Goal: Task Accomplishment & Management: Manage account settings

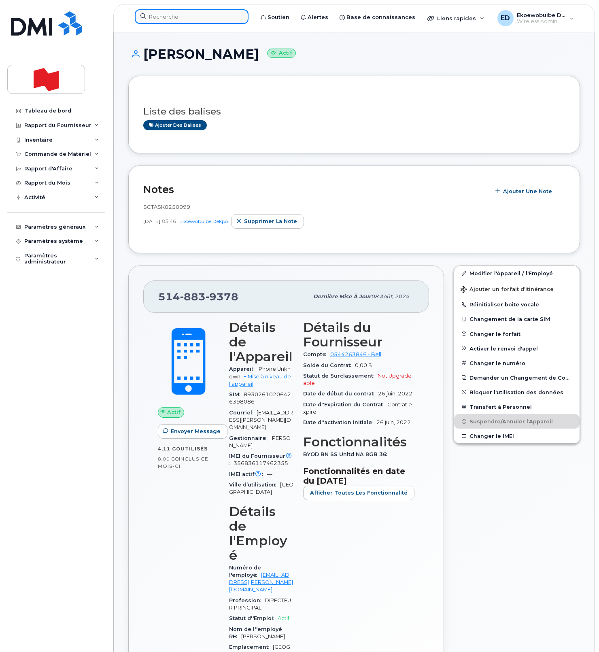
click at [172, 17] on input at bounding box center [192, 16] width 114 height 15
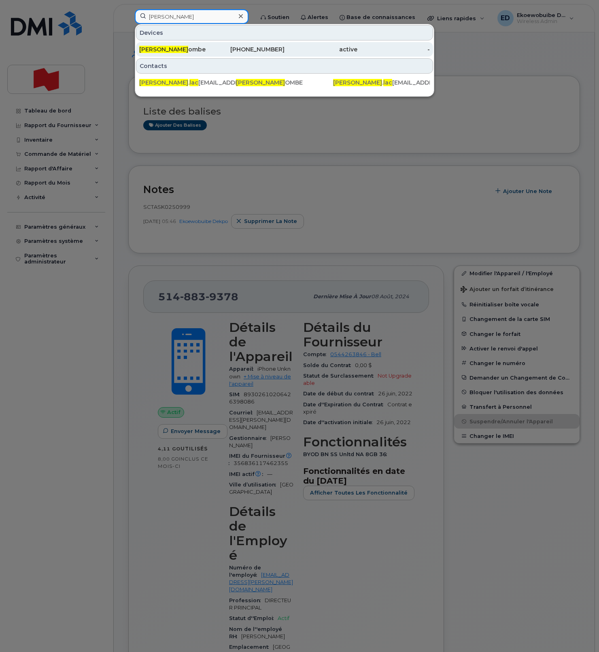
type input "david lac"
click at [158, 52] on span "David Lac" at bounding box center [163, 49] width 49 height 7
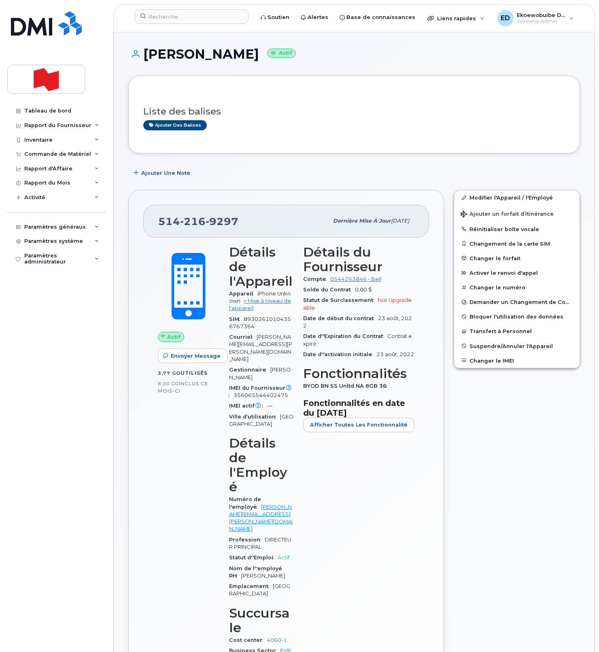
drag, startPoint x: 251, startPoint y: 226, endPoint x: 223, endPoint y: 223, distance: 28.4
click at [251, 226] on div "514 216 9297" at bounding box center [243, 220] width 170 height 17
drag, startPoint x: 237, startPoint y: 223, endPoint x: 159, endPoint y: 224, distance: 78.1
click at [159, 224] on div "514 216 9297" at bounding box center [243, 220] width 170 height 17
copy span "514 216 9297"
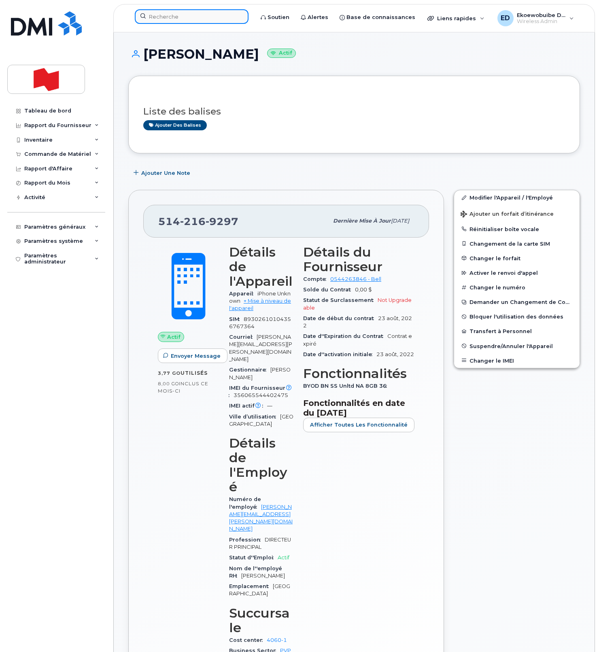
click at [197, 22] on input at bounding box center [192, 16] width 114 height 15
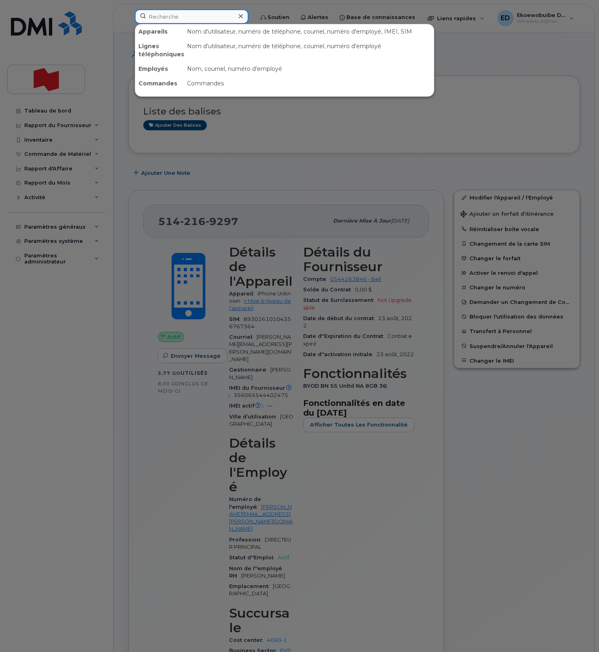
paste input "514 268-3917"
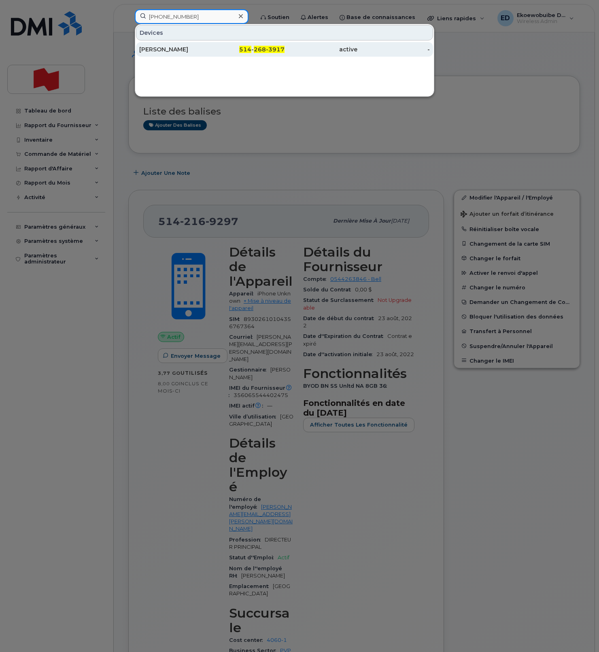
type input "514 268-3917"
drag, startPoint x: 175, startPoint y: 48, endPoint x: 180, endPoint y: 52, distance: 6.1
click at [175, 48] on div "Thomas Bachand" at bounding box center [175, 49] width 73 height 8
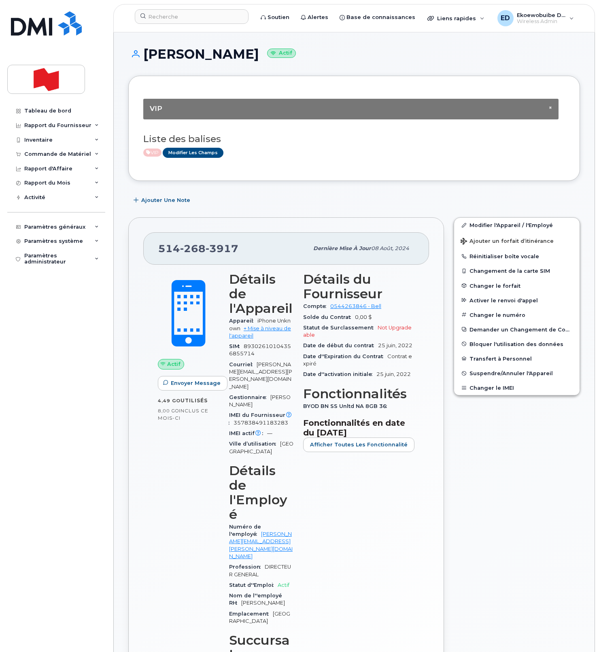
drag, startPoint x: 295, startPoint y: 140, endPoint x: 307, endPoint y: 157, distance: 20.2
click at [294, 142] on h3 "Liste des balises" at bounding box center [354, 139] width 422 height 10
click at [191, 19] on input at bounding box center [192, 16] width 114 height 15
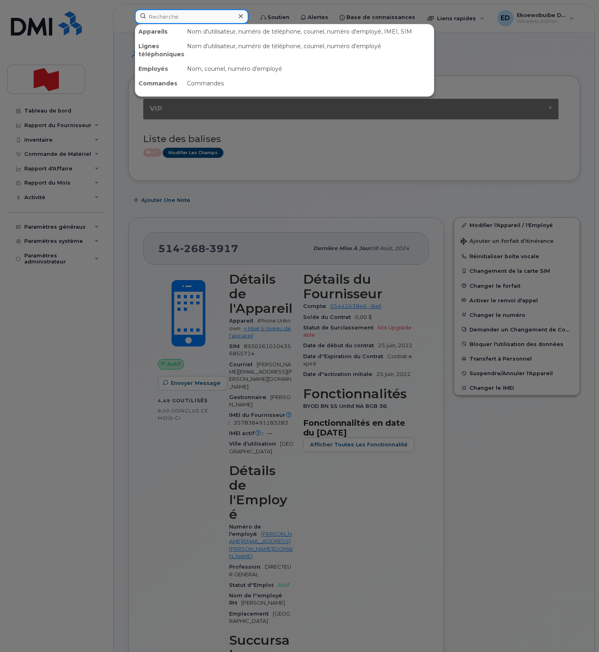
paste input "514 268-3917"
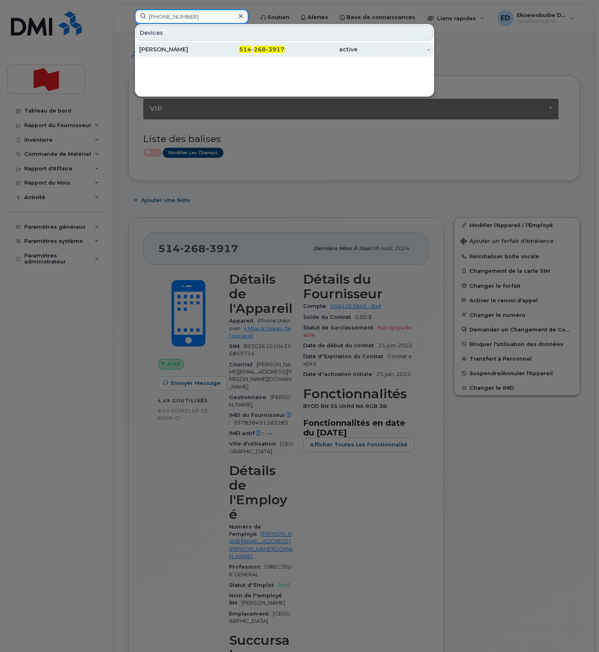
type input "514 268-3917"
drag, startPoint x: 163, startPoint y: 49, endPoint x: 168, endPoint y: 52, distance: 5.6
click at [163, 49] on div "[PERSON_NAME]" at bounding box center [175, 49] width 73 height 8
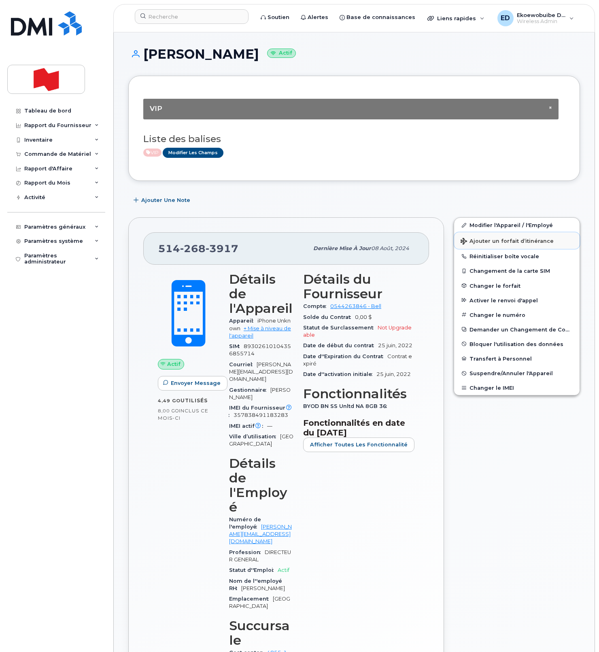
click at [477, 244] on span "Ajouter un forfait d’itinérance" at bounding box center [506, 242] width 93 height 8
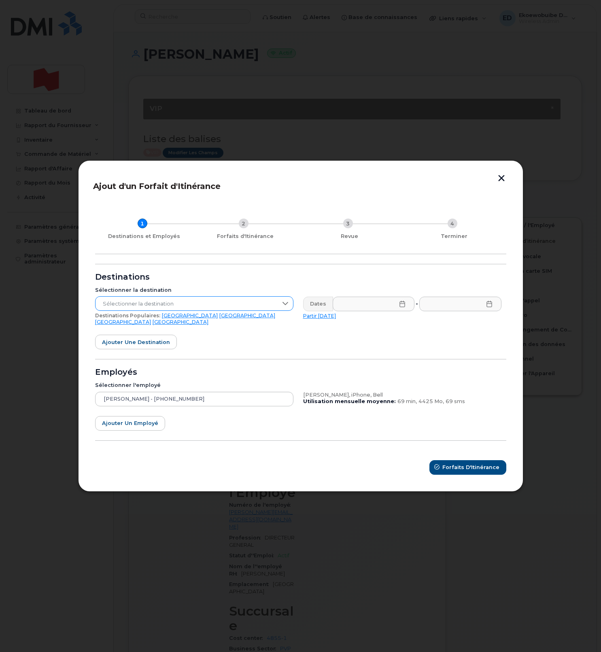
click at [242, 306] on span "Sélectionner la destination" at bounding box center [186, 304] width 182 height 15
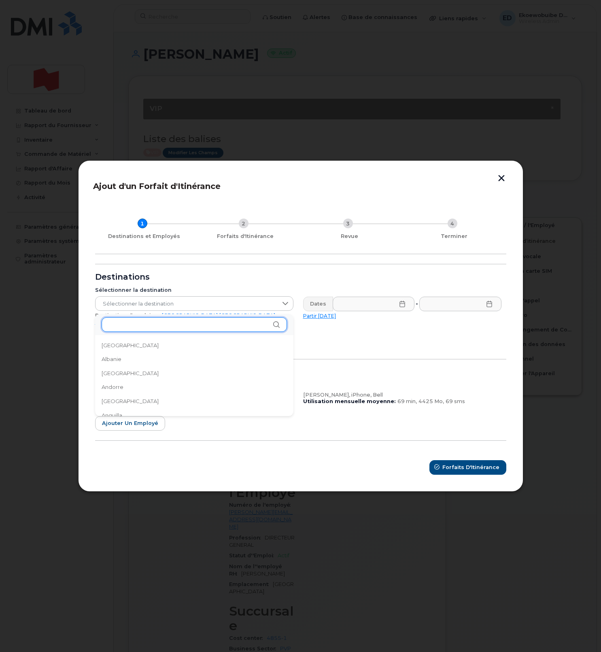
click at [131, 324] on input "text" at bounding box center [194, 324] width 185 height 15
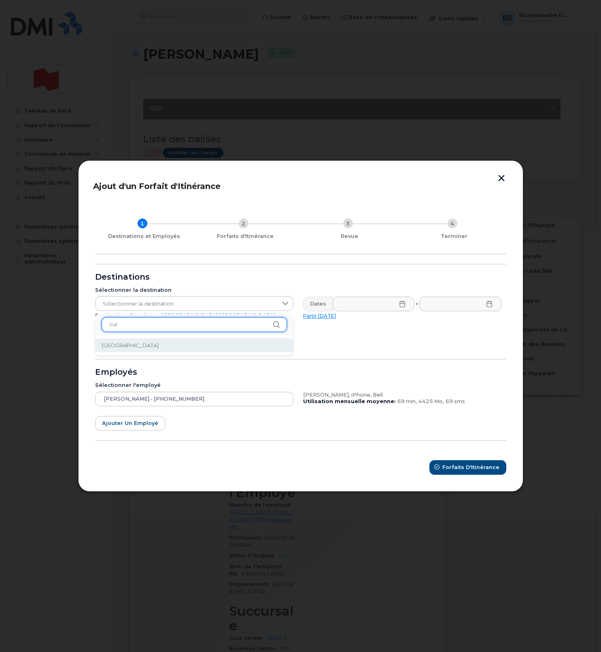
type input "cur"
click at [115, 348] on span "Curaçao" at bounding box center [130, 346] width 57 height 8
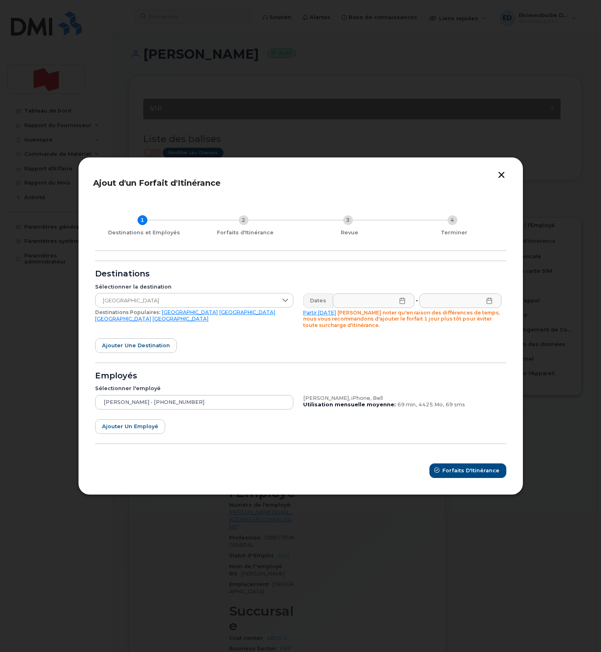
click at [402, 301] on icon at bounding box center [402, 300] width 6 height 6
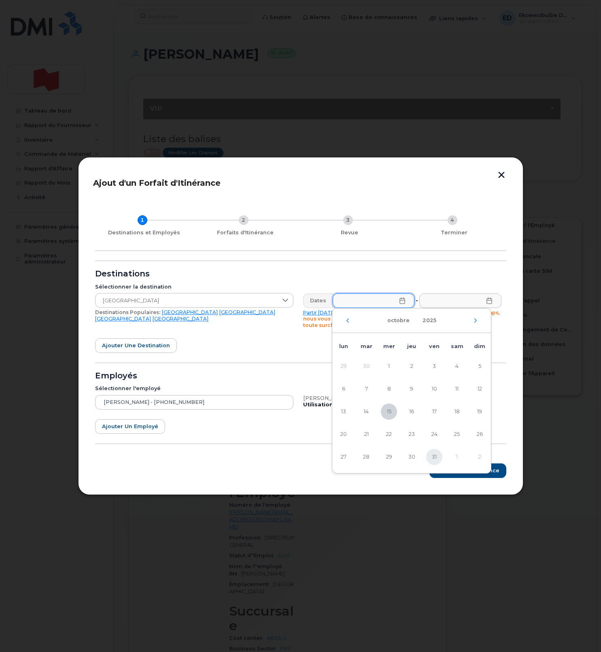
click at [433, 460] on span "31" at bounding box center [434, 457] width 16 height 16
type input "31/10/2025"
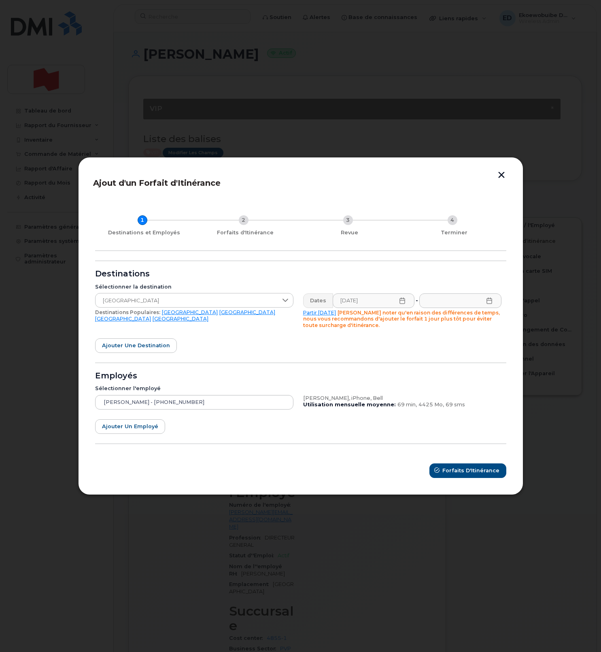
click at [488, 303] on icon at bounding box center [488, 300] width 5 height 6
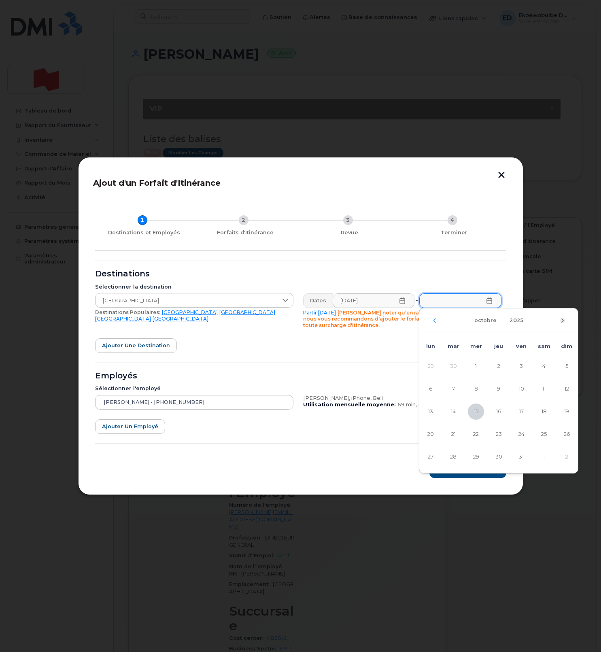
click at [564, 321] on icon "Mois suivant" at bounding box center [562, 320] width 5 height 6
click at [426, 412] on span "10" at bounding box center [430, 411] width 16 height 16
type input "10/11/2025"
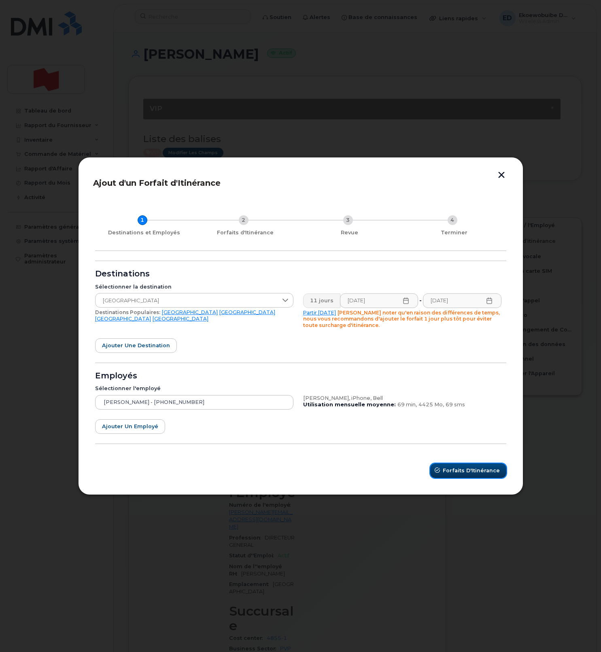
click at [459, 473] on span "Forfaits d'Itinérance" at bounding box center [471, 471] width 57 height 8
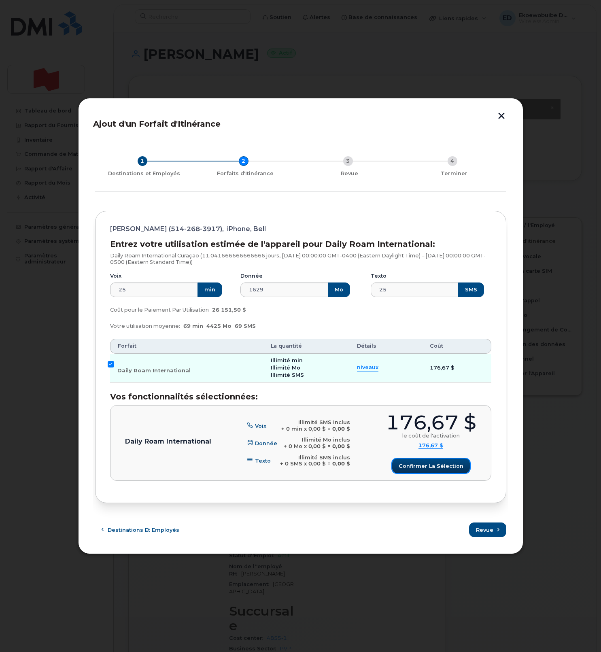
click at [424, 472] on button "Confirmer la sélection" at bounding box center [431, 465] width 78 height 15
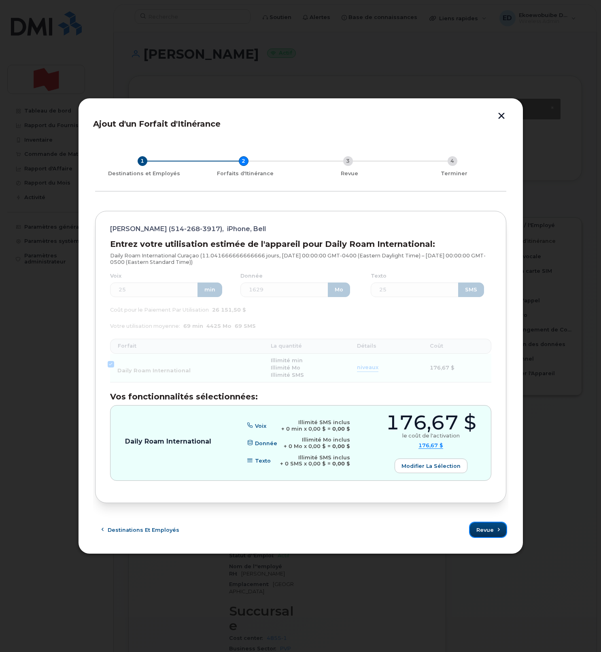
click at [489, 529] on span "Revue" at bounding box center [484, 530] width 17 height 8
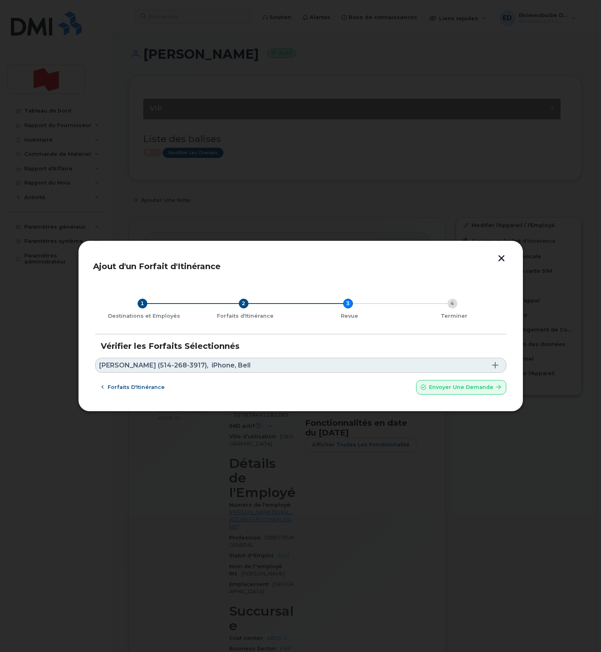
click at [328, 369] on link "Thomas Bachand (514-268-3917), iPhone, Bell" at bounding box center [300, 365] width 411 height 15
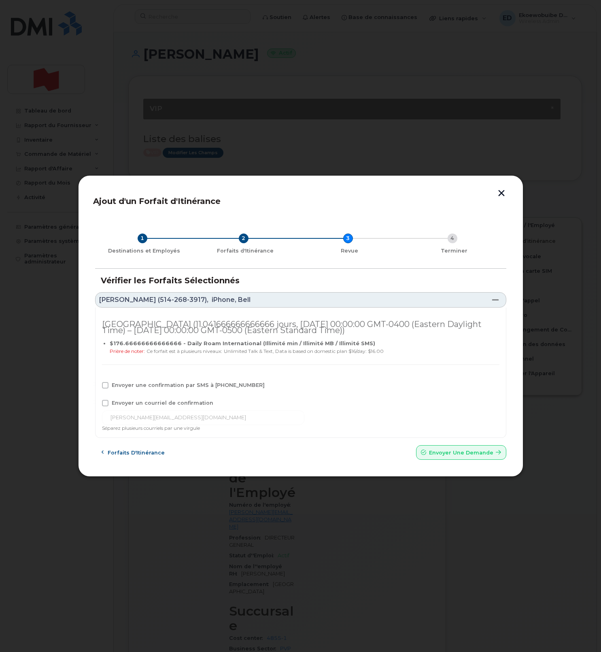
click at [107, 401] on span at bounding box center [105, 403] width 6 height 6
click at [96, 401] on input "Envoyer un courriel de confirmation" at bounding box center [94, 402] width 4 height 4
checkbox input "true"
drag, startPoint x: 106, startPoint y: 387, endPoint x: 123, endPoint y: 418, distance: 35.7
click at [106, 387] on span at bounding box center [105, 385] width 6 height 6
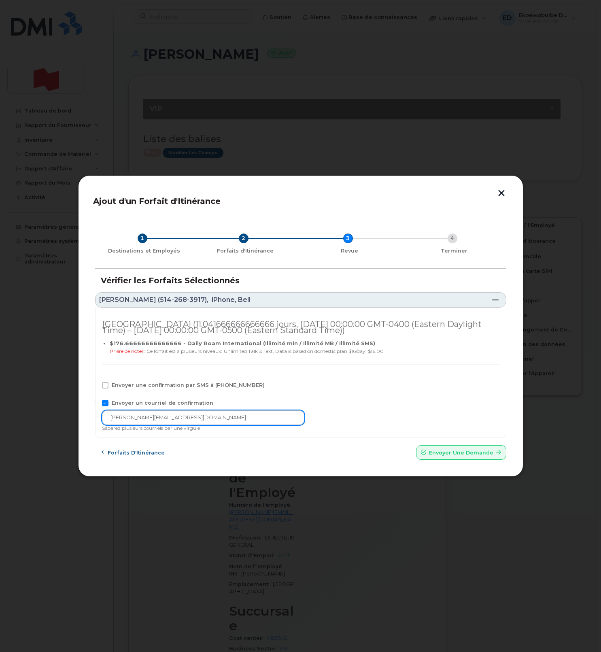
click at [96, 386] on input "Envoyer une confirmation par SMS à 514-268-3917" at bounding box center [94, 384] width 4 height 4
checkbox input "true"
drag, startPoint x: 202, startPoint y: 418, endPoint x: 89, endPoint y: 425, distance: 113.1
click at [85, 425] on div "Ajout d'un Forfait d'Itinérance 1 Destinations et Employés 2 Forfaits d'Itinéra…" at bounding box center [300, 326] width 445 height 302
click at [191, 417] on input "thomas.bachand@bnc.ca" at bounding box center [203, 417] width 202 height 15
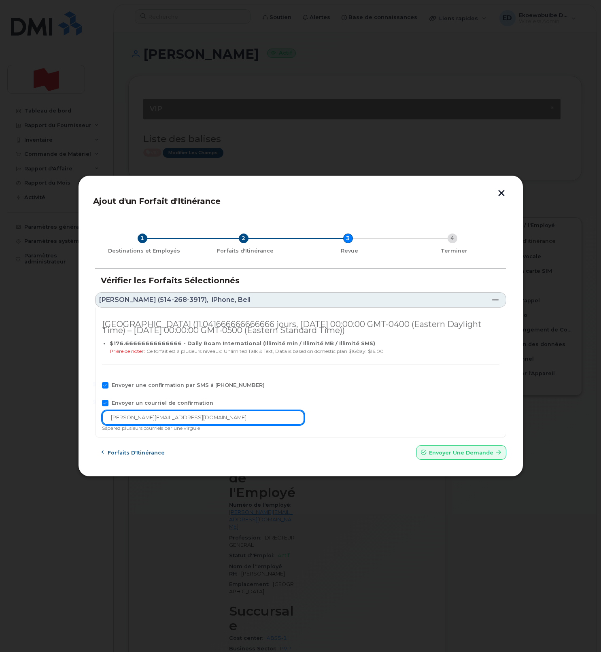
drag, startPoint x: 199, startPoint y: 418, endPoint x: 107, endPoint y: 419, distance: 91.9
click at [107, 419] on input "thomas.bachand@bnc.ca" at bounding box center [203, 417] width 202 height 15
type input "solutions_mobiles@bnc.ca"
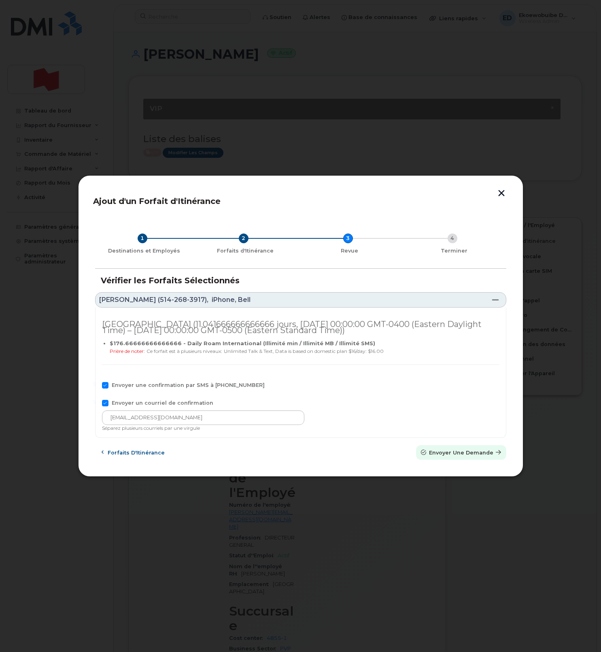
click at [436, 454] on span "Envoyer une Demande" at bounding box center [461, 453] width 64 height 8
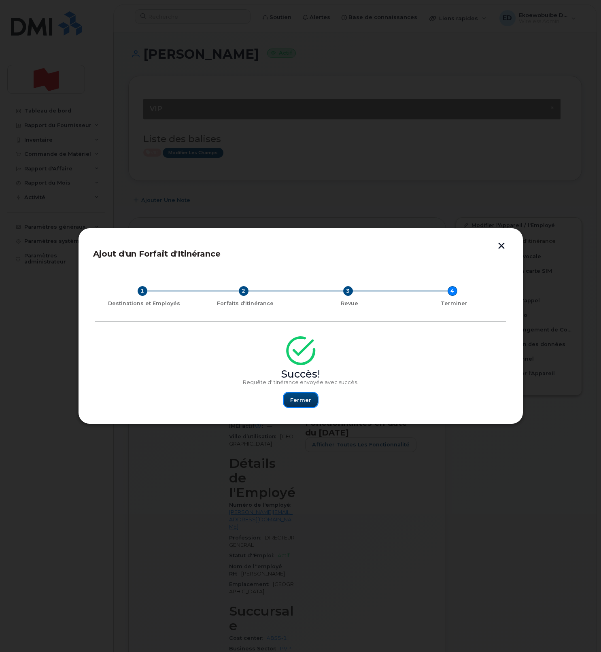
click at [297, 399] on span "Fermer" at bounding box center [300, 400] width 21 height 8
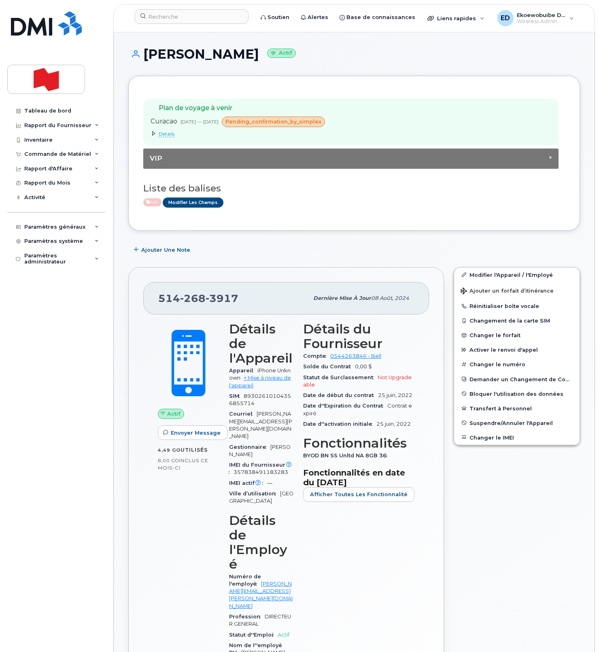
drag, startPoint x: 331, startPoint y: 200, endPoint x: 198, endPoint y: 106, distance: 162.5
click at [330, 199] on div "VIP Modifier les Champs" at bounding box center [350, 202] width 415 height 10
click at [169, 14] on input at bounding box center [192, 16] width 114 height 15
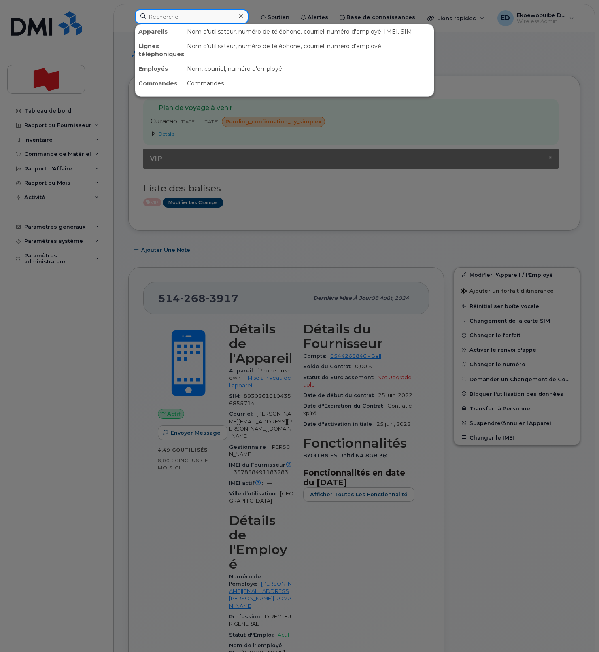
click at [189, 19] on input at bounding box center [192, 16] width 114 height 15
paste input "[PERSON_NAME]"
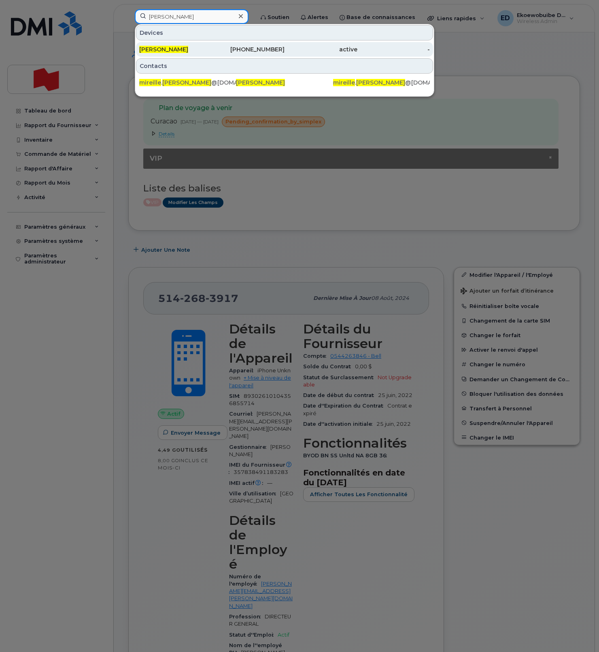
type input "[PERSON_NAME]"
click at [171, 50] on span "[PERSON_NAME]" at bounding box center [163, 49] width 49 height 7
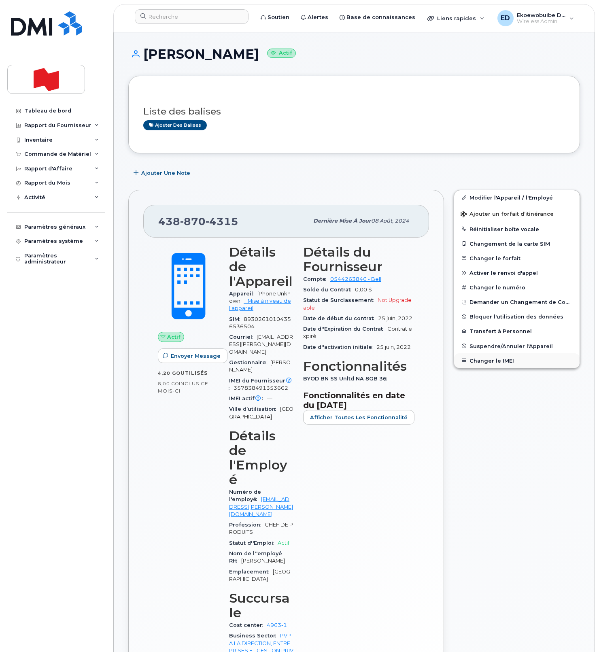
click at [491, 362] on button "Changer le IMEI" at bounding box center [516, 360] width 125 height 15
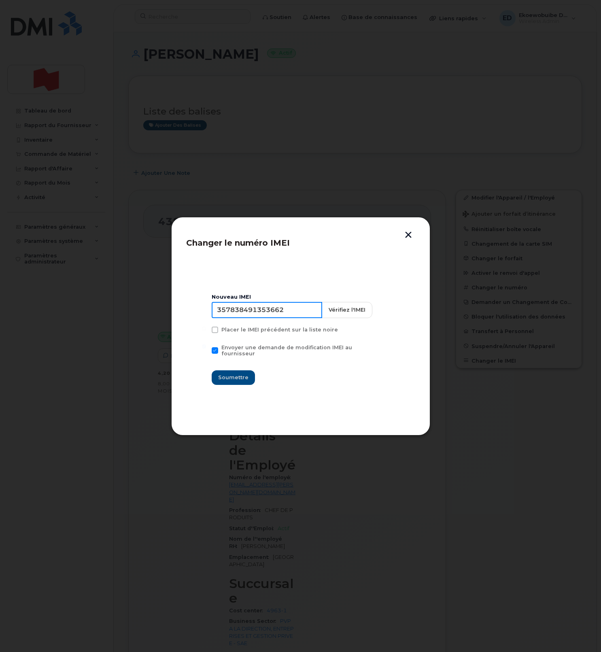
click at [273, 316] on input "357838491353662" at bounding box center [267, 310] width 110 height 16
click at [266, 318] on input "357838491353662" at bounding box center [267, 310] width 110 height 16
type input "354216331510796"
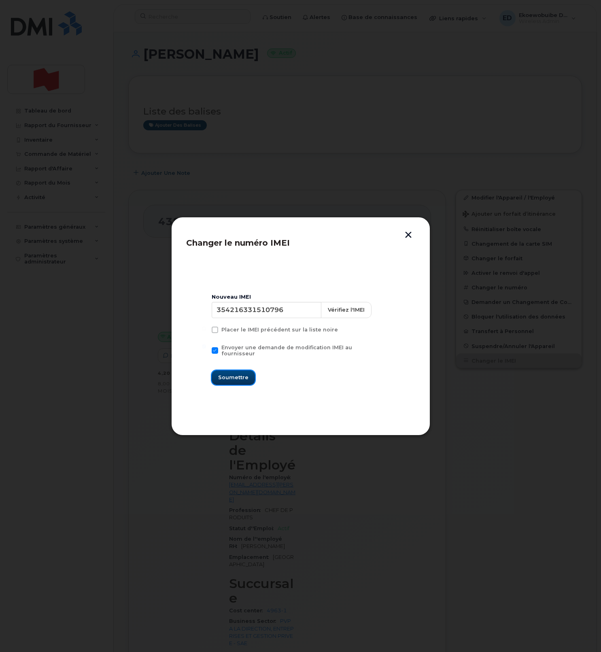
click at [234, 373] on span "Soumettre" at bounding box center [233, 377] width 30 height 8
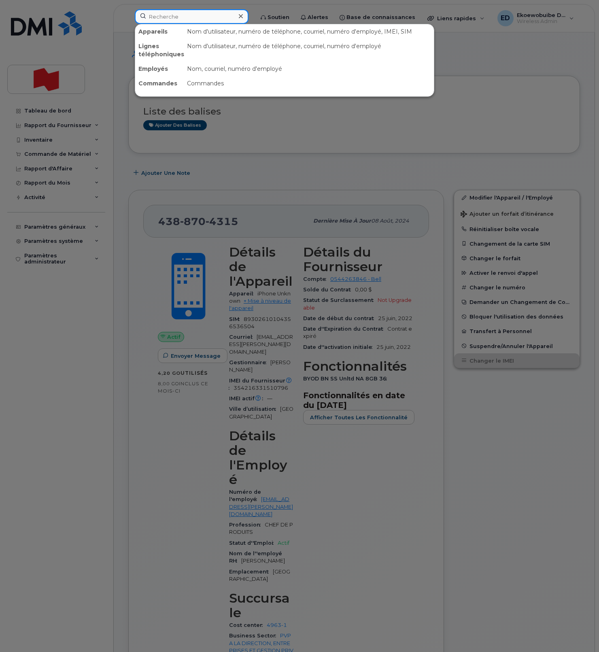
click at [187, 18] on input at bounding box center [192, 16] width 114 height 15
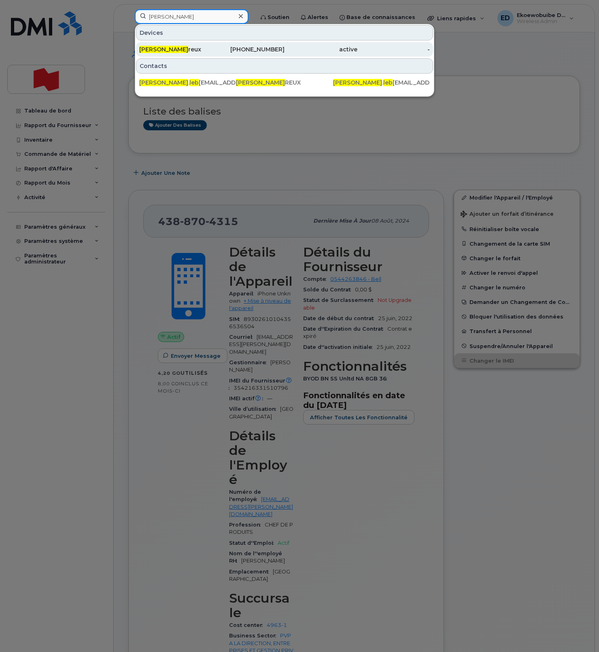
type input "julien leb"
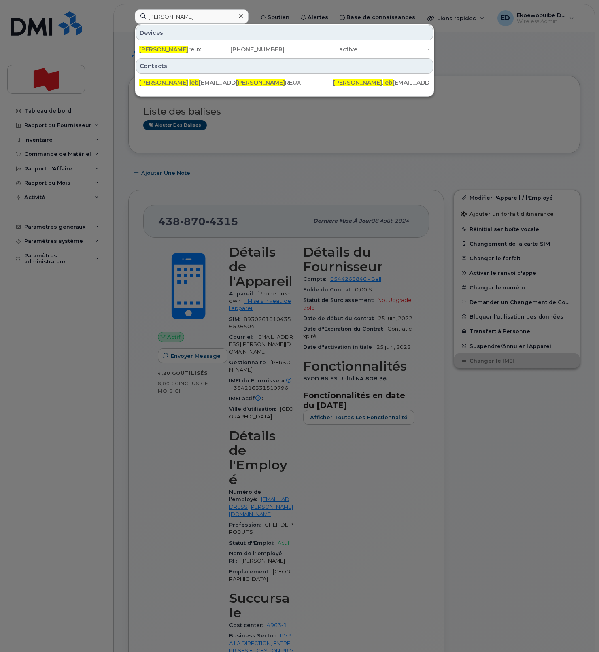
drag, startPoint x: 177, startPoint y: 53, endPoint x: 189, endPoint y: 67, distance: 19.0
click at [176, 53] on div "Julien Leb reux" at bounding box center [175, 49] width 73 height 8
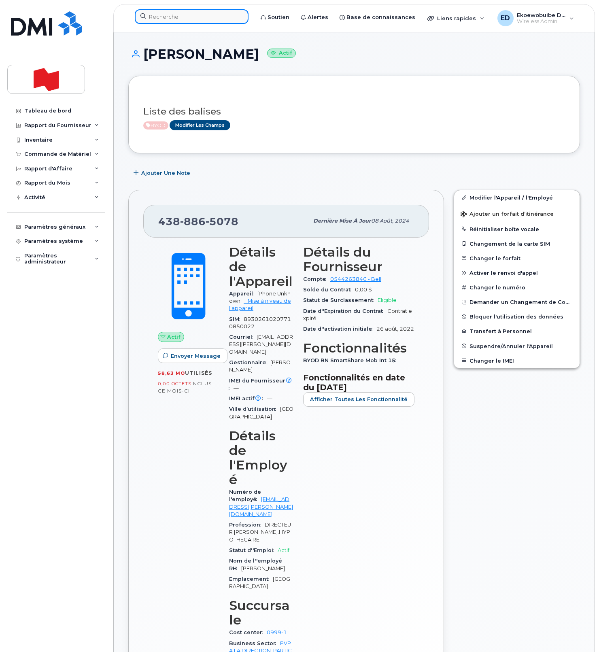
click at [174, 19] on input at bounding box center [192, 16] width 114 height 15
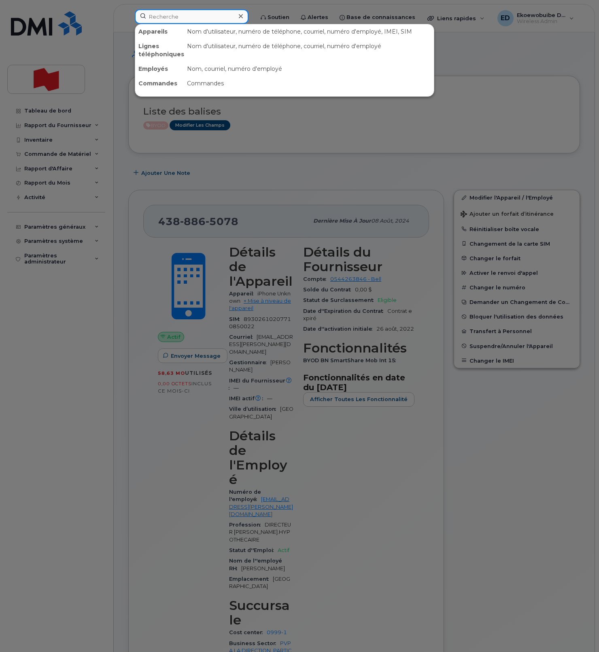
paste input "[PHONE_NUMBER]"
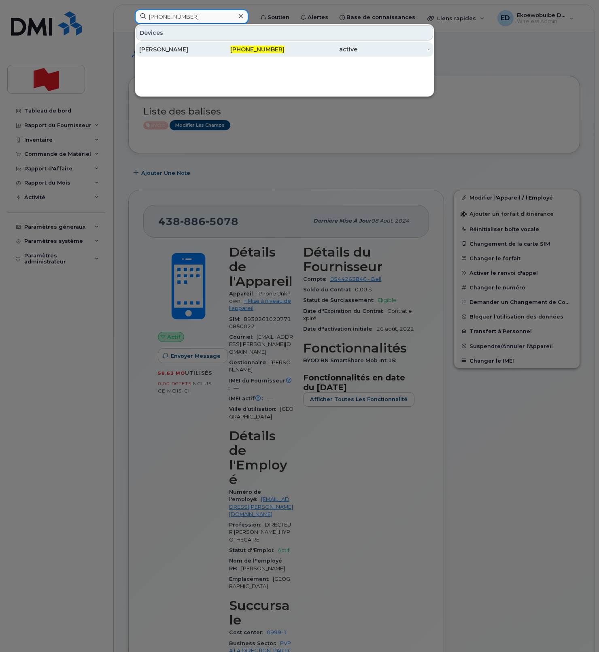
type input "[PHONE_NUMBER]"
drag, startPoint x: 180, startPoint y: 51, endPoint x: 181, endPoint y: 56, distance: 4.9
click at [180, 51] on div "[PERSON_NAME]" at bounding box center [175, 49] width 73 height 8
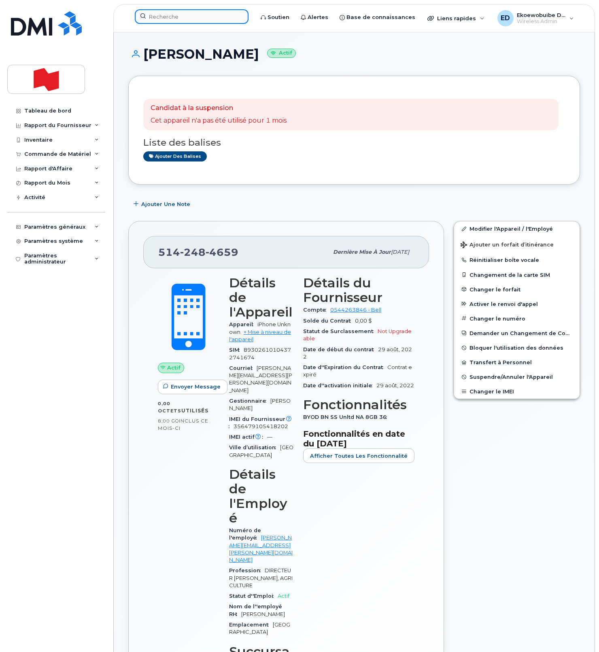
click at [180, 17] on input at bounding box center [192, 16] width 114 height 15
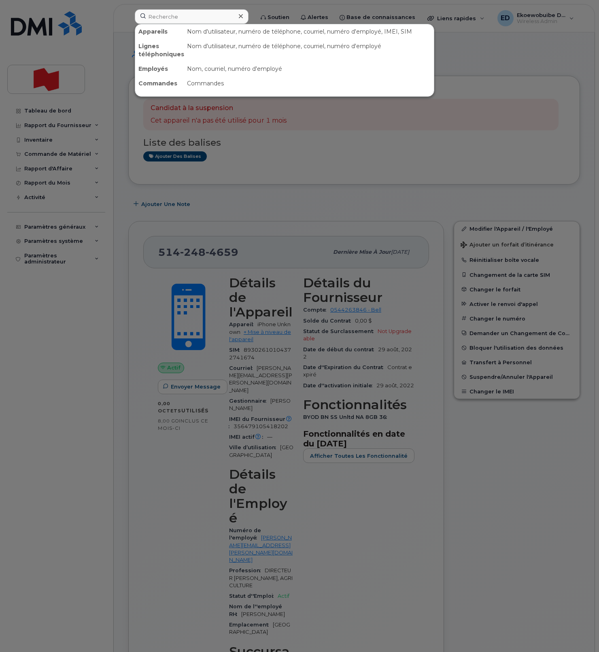
drag, startPoint x: 442, startPoint y: 134, endPoint x: 433, endPoint y: 149, distance: 17.4
click at [442, 135] on div at bounding box center [299, 326] width 599 height 652
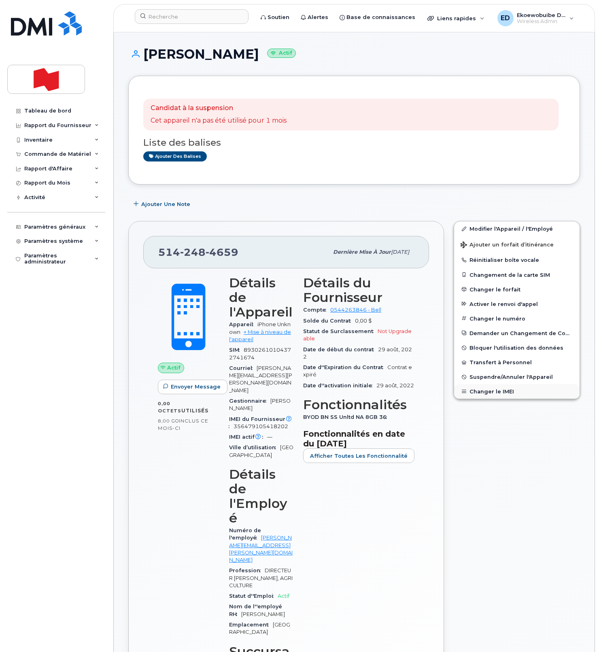
click at [490, 390] on button "Changer le IMEI" at bounding box center [516, 391] width 125 height 15
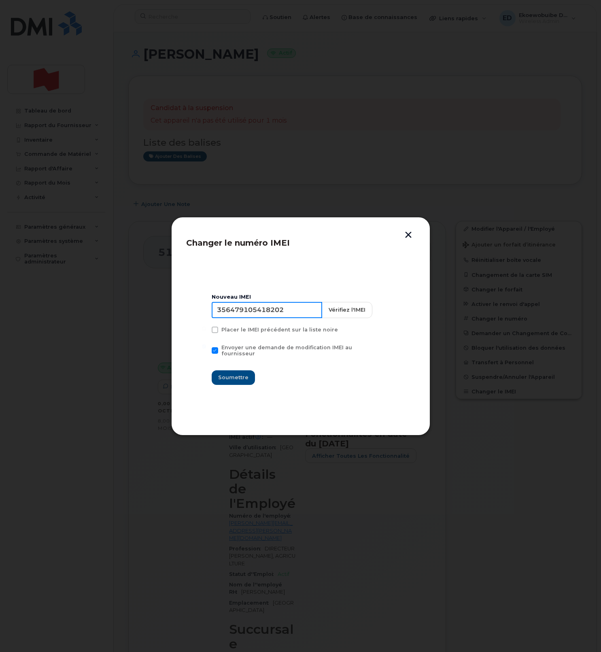
click at [270, 318] on input "356479105418202" at bounding box center [267, 310] width 110 height 16
click at [407, 237] on button "button" at bounding box center [408, 235] width 12 height 8
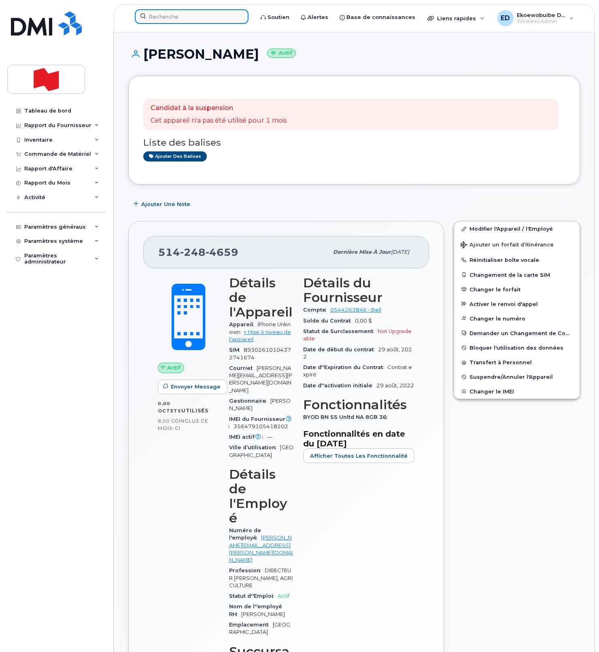
click at [179, 22] on input at bounding box center [192, 16] width 114 height 15
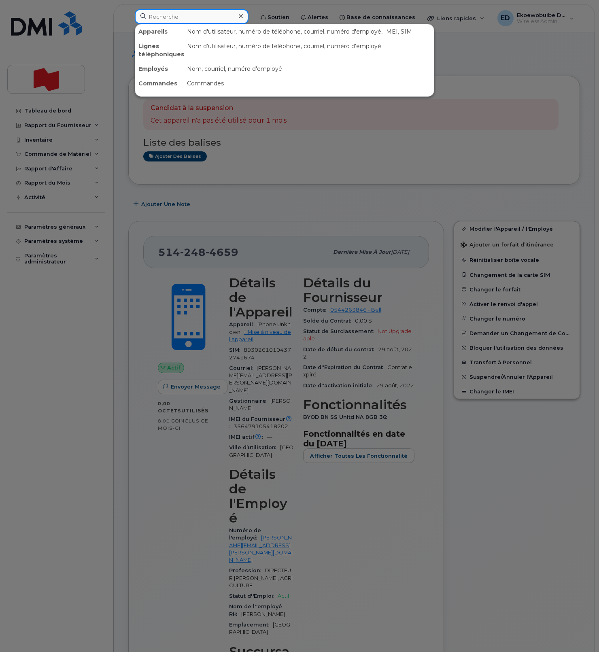
paste input "[PERSON_NAME]"
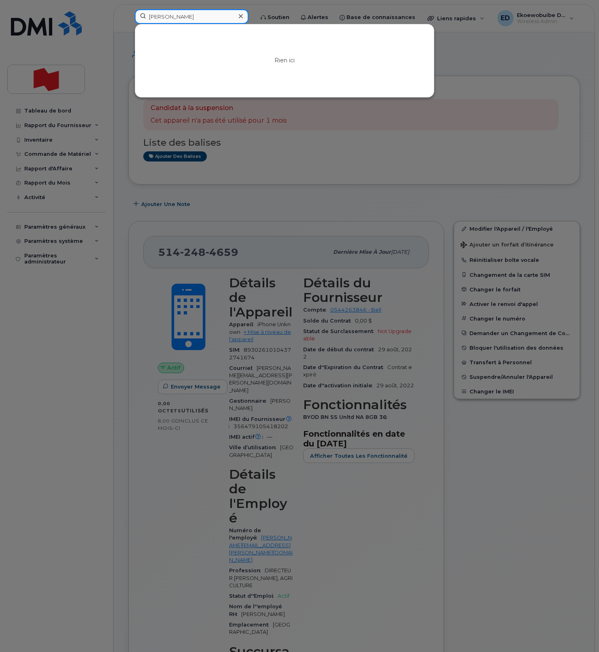
click at [203, 18] on input "[PERSON_NAME]" at bounding box center [192, 16] width 114 height 15
drag, startPoint x: 383, startPoint y: 157, endPoint x: 372, endPoint y: 159, distance: 11.1
click at [378, 153] on div at bounding box center [299, 326] width 599 height 652
click at [172, 16] on input "[PERSON_NAME] [PERSON_NAME]" at bounding box center [192, 16] width 114 height 15
paste input "514-248-4659"
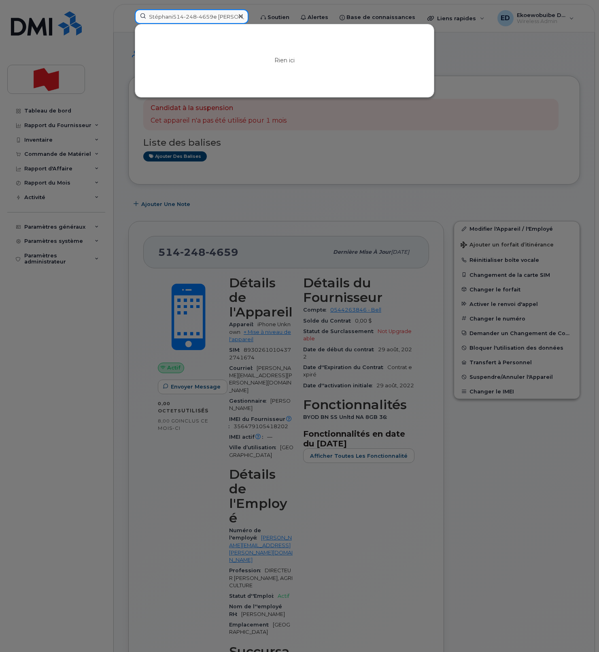
scroll to position [0, 4]
drag, startPoint x: 150, startPoint y: 18, endPoint x: 262, endPoint y: 20, distance: 112.1
click at [255, 20] on div "Stéphani514-248-4659e Bélanger Naud Rien ici" at bounding box center [191, 18] width 127 height 18
type input "S"
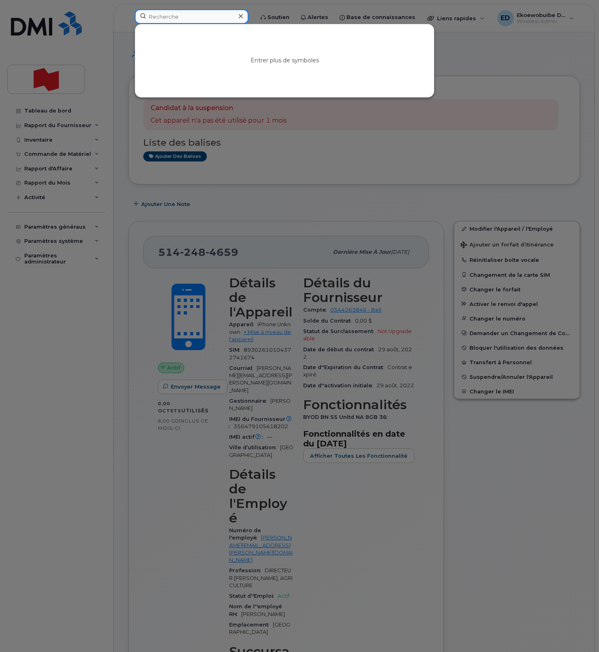
paste input "514-248-4659"
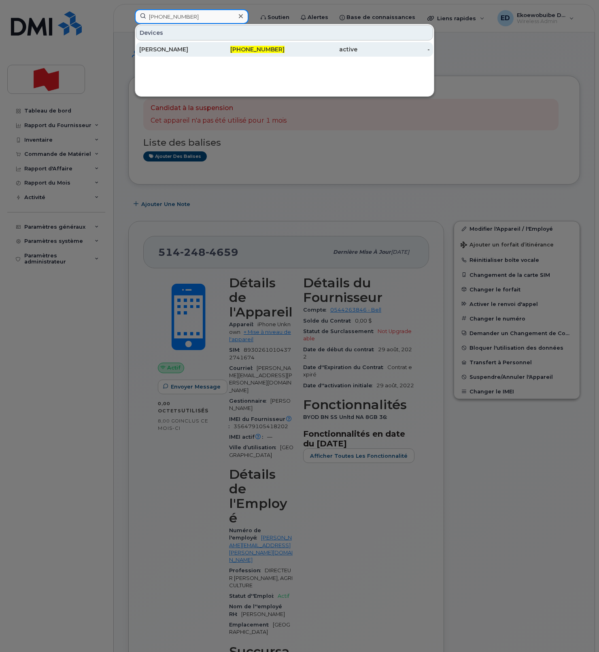
type input "514-248-4659"
click at [161, 49] on div "[PERSON_NAME]" at bounding box center [175, 49] width 73 height 8
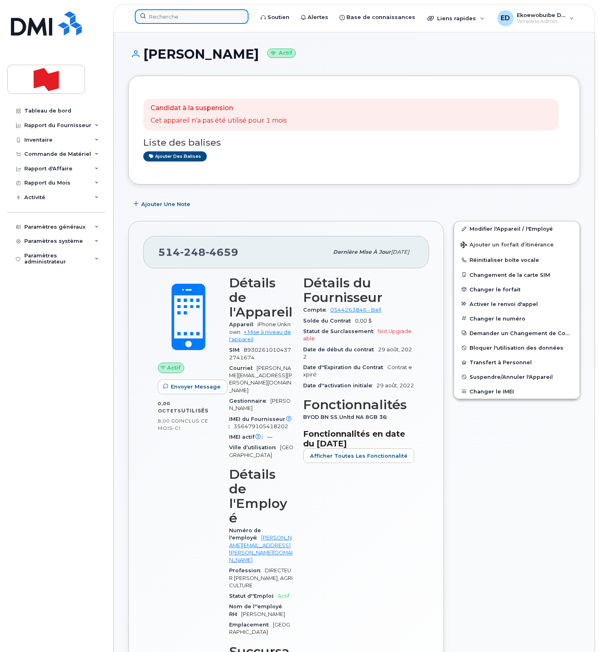
click at [182, 16] on input at bounding box center [192, 16] width 114 height 15
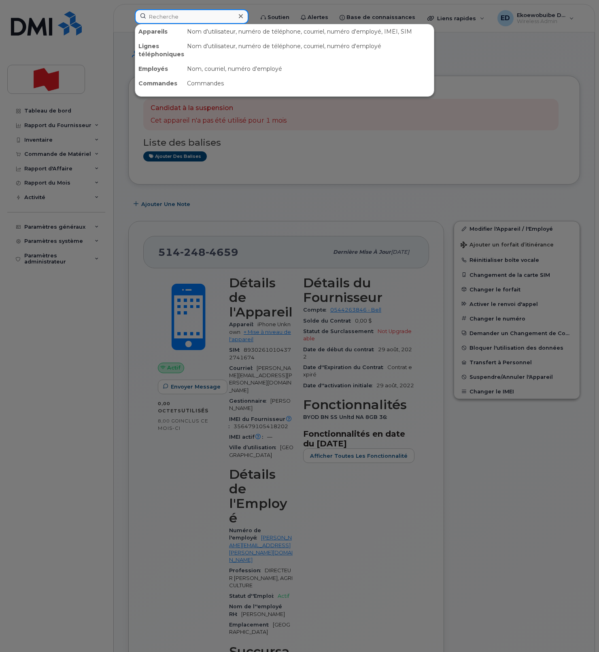
paste input "[PERSON_NAME][EMAIL_ADDRESS][PERSON_NAME][DOMAIN_NAME]"
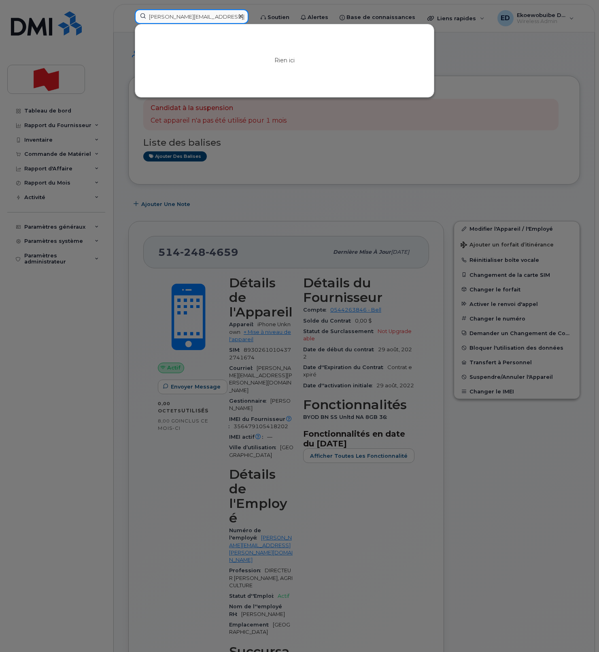
type input "stephanie.belanger-naud@succ.bnc.ca"
click at [243, 18] on icon at bounding box center [241, 16] width 4 height 6
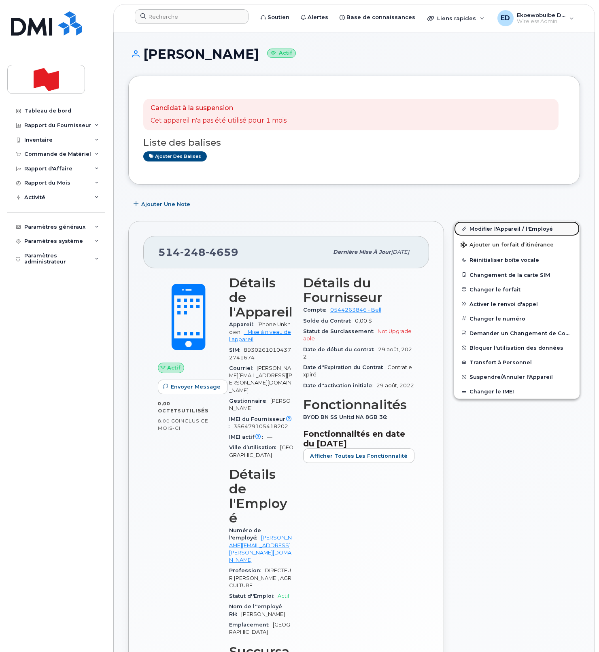
click at [480, 230] on link "Modifier l'Appareil / l'Employé" at bounding box center [516, 228] width 125 height 15
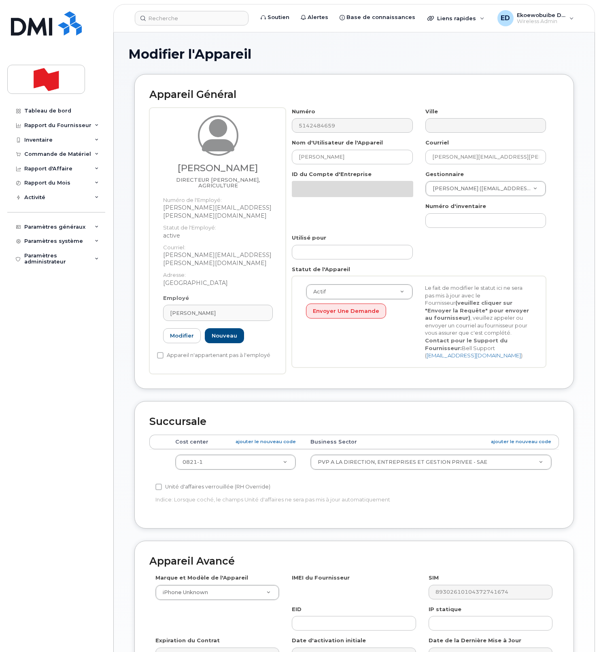
select select "22917079"
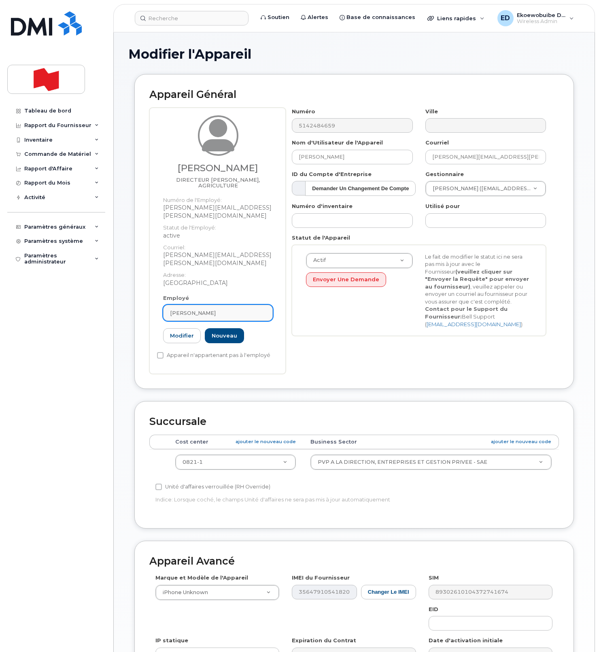
click at [224, 309] on div "[PERSON_NAME]" at bounding box center [218, 313] width 96 height 8
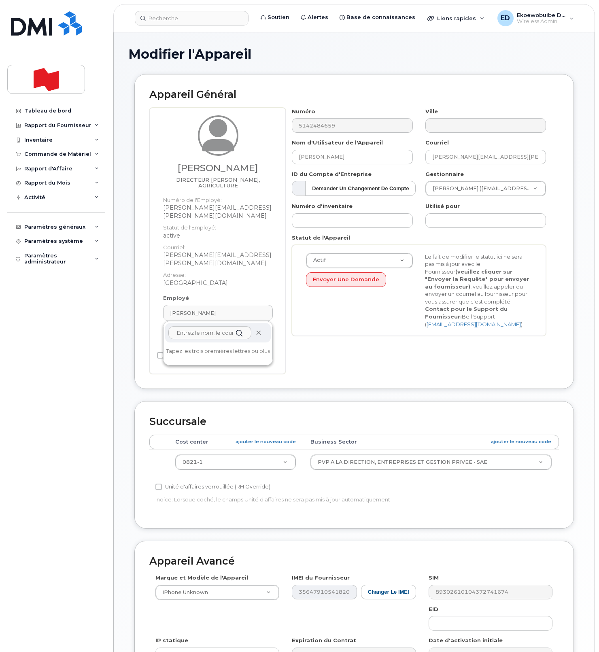
click at [259, 330] on icon at bounding box center [258, 332] width 5 height 5
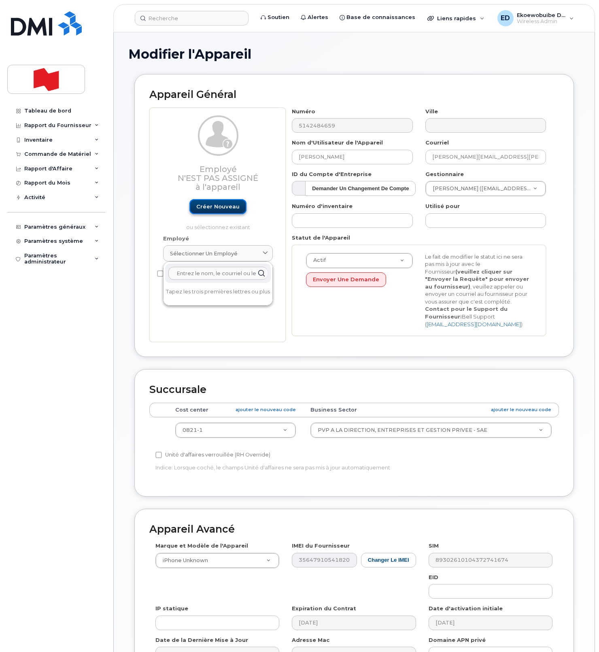
click at [214, 212] on link "Créer nouveau" at bounding box center [217, 206] width 57 height 15
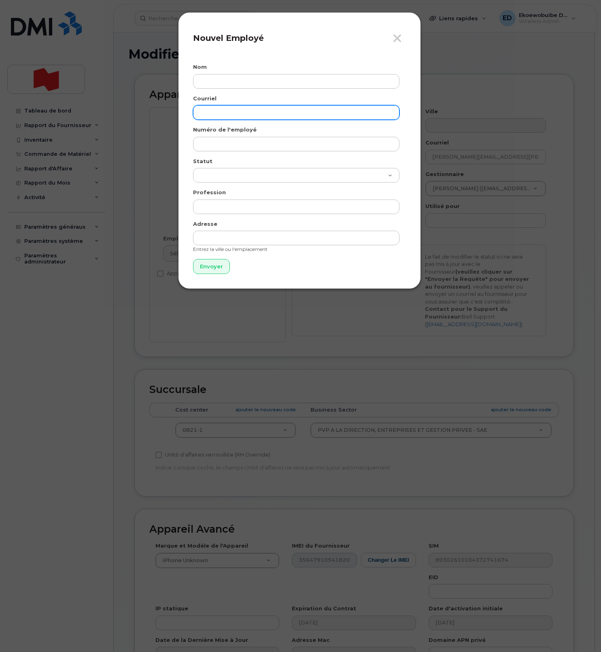
click at [224, 112] on input "email" at bounding box center [296, 112] width 206 height 15
paste input "stephanie.belanger-naud@succ.bnc.ca"
type input "stephanie.belanger-naud@succ.bnc.ca"
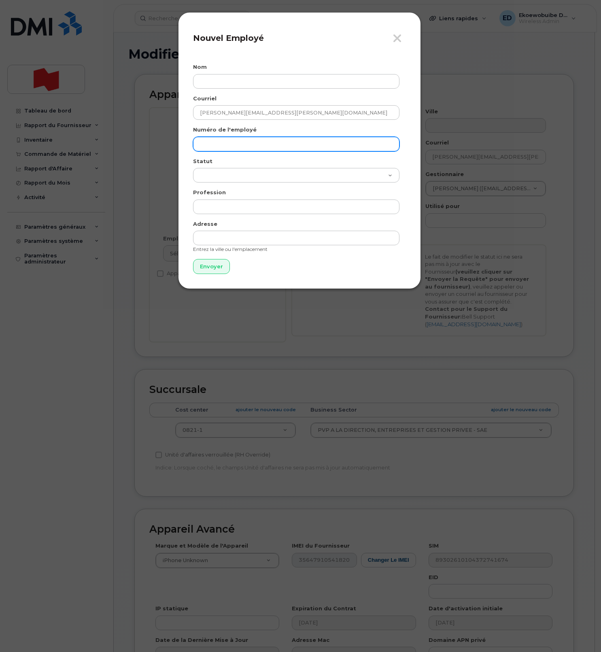
click at [228, 144] on input "text" at bounding box center [296, 144] width 206 height 15
paste input "stephanie.belanger-naud@succ.bnc.ca"
type input "stephanie.belanger-naud@succ.bnc.ca"
click at [399, 42] on icon "button" at bounding box center [397, 38] width 9 height 12
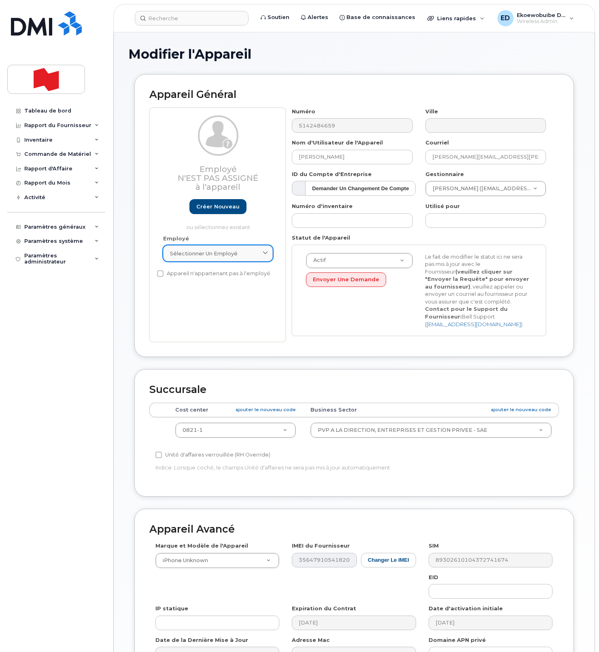
click at [259, 257] on div "Sélectionner un employé" at bounding box center [218, 254] width 96 height 8
paste input "stephanie.belanger-naud@bnc.ca"
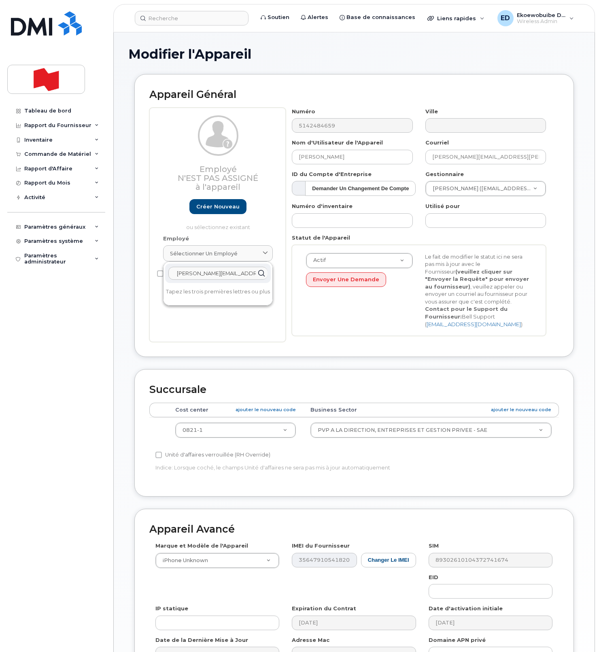
scroll to position [0, 6]
type input "stephanie.belanger-naud@bnc.ca"
click at [214, 208] on link "Créer nouveau" at bounding box center [217, 206] width 57 height 15
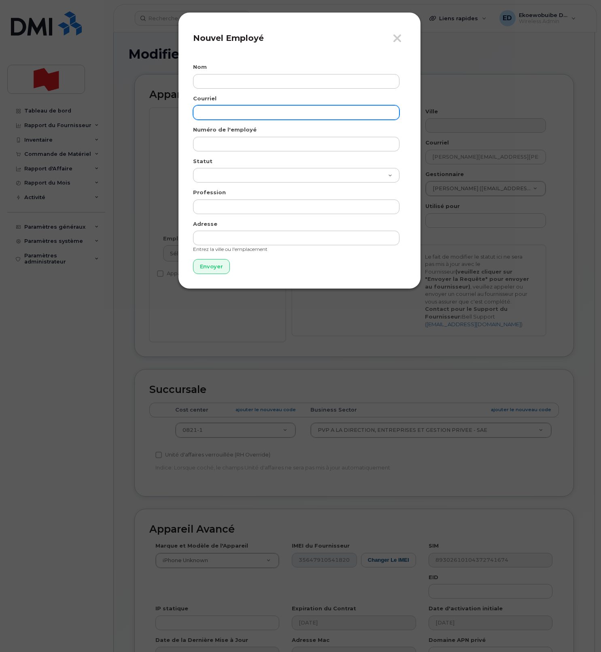
click at [223, 115] on input "email" at bounding box center [296, 112] width 206 height 15
paste input "stephanie.belanger-naud@bnc.ca"
type input "stephanie.belanger-naud@bnc.ca"
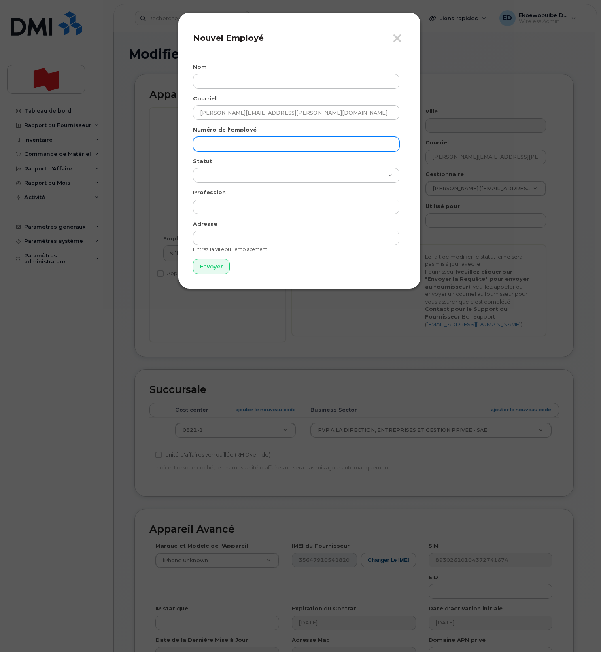
click at [221, 140] on input "text" at bounding box center [296, 144] width 206 height 15
paste input "stephanie.belanger-naud@bnc.ca"
type input "stephanie.belanger-naud@bnc.ca"
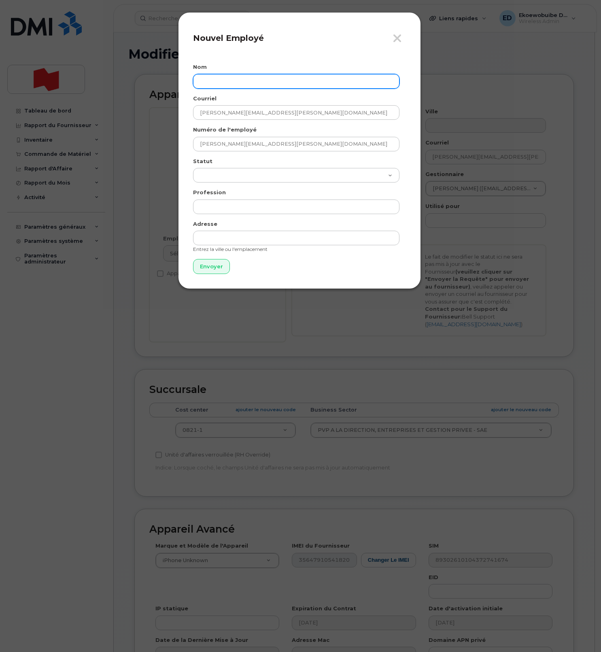
drag, startPoint x: 235, startPoint y: 79, endPoint x: 239, endPoint y: 83, distance: 5.2
click at [236, 79] on input "text" at bounding box center [296, 81] width 206 height 15
paste input "Stéphanie Bélanger-Naud"
drag, startPoint x: 257, startPoint y: 83, endPoint x: 263, endPoint y: 85, distance: 6.8
click at [257, 83] on input "Stéphanie Bélanger-Naud" at bounding box center [296, 81] width 206 height 15
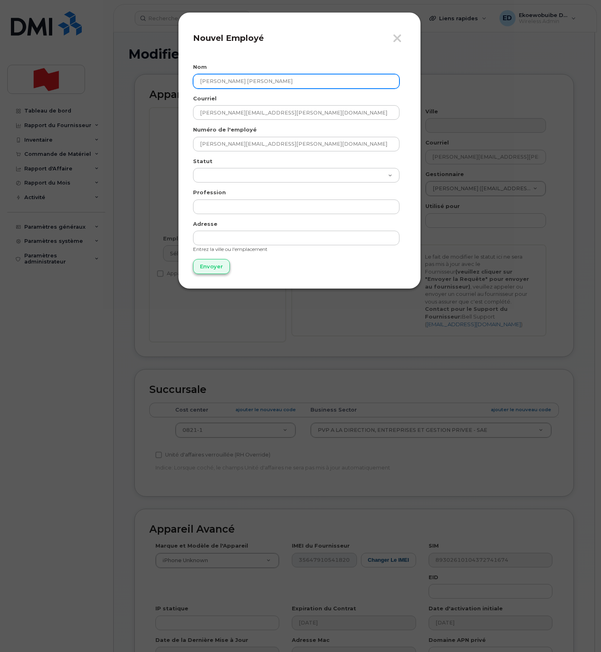
type input "Stéphanie Bélanger Naud"
click at [206, 269] on input "Envoyer" at bounding box center [211, 266] width 37 height 15
type input "Envoyer"
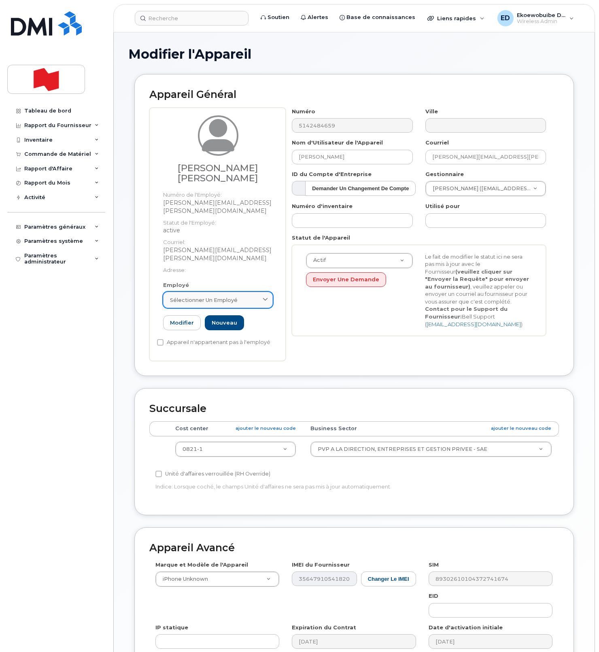
click at [247, 296] on div "Sélectionner un employé" at bounding box center [218, 300] width 96 height 8
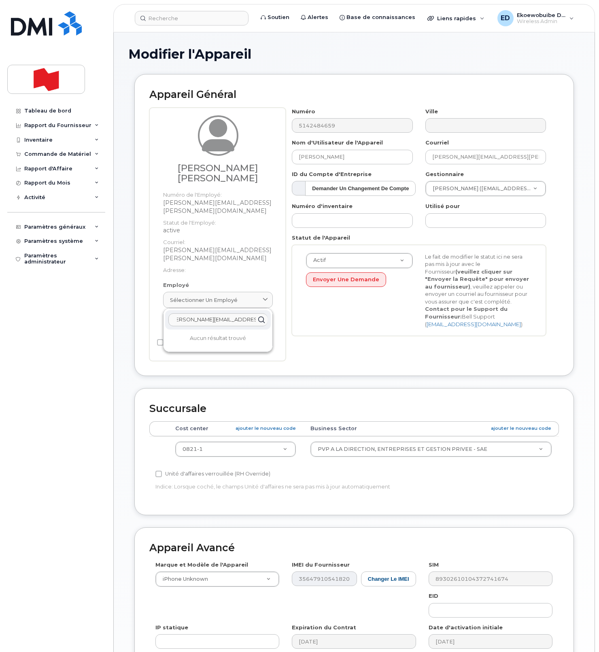
click at [248, 313] on input "stephanie.belanger-naud@bnc.ca" at bounding box center [217, 319] width 99 height 13
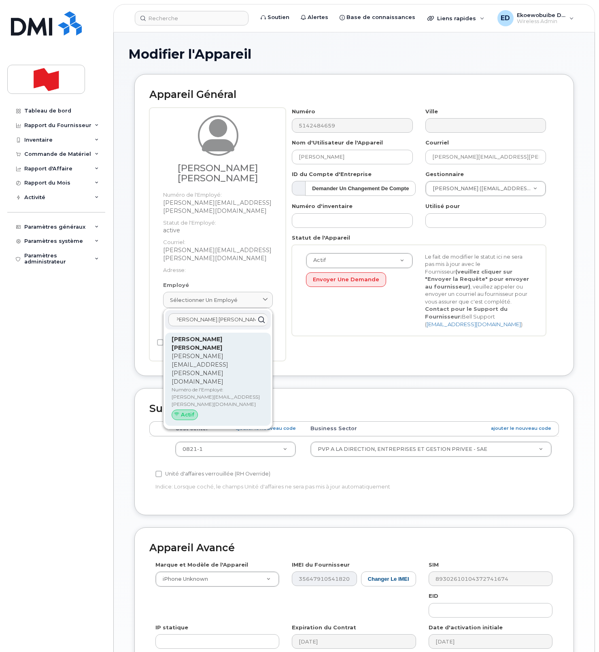
type input "stephanie.belanger-naud@bnc.c"
click at [189, 386] on p "Numéro de l'Employé: stephanie.belanger-naud@bnc.ca" at bounding box center [218, 397] width 93 height 22
type input "stephanie.belanger-naud@bnc.ca"
type input "Stéphanie Bélanger Naud"
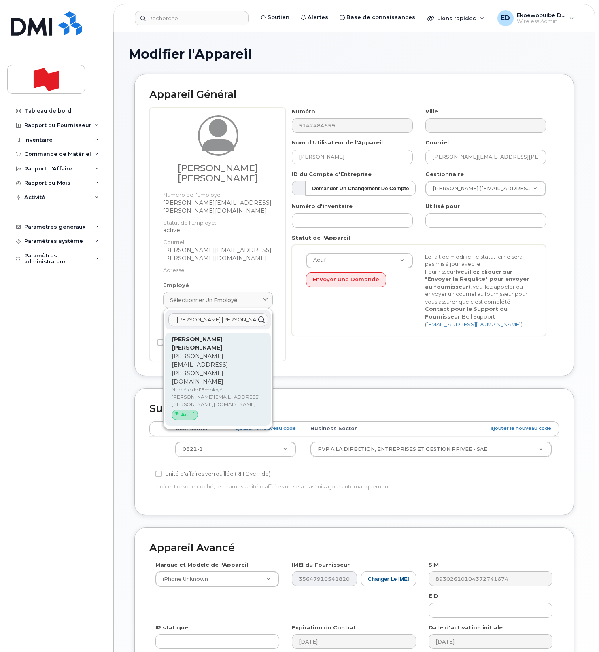
type input "stephanie.belanger-naud@bnc.ca"
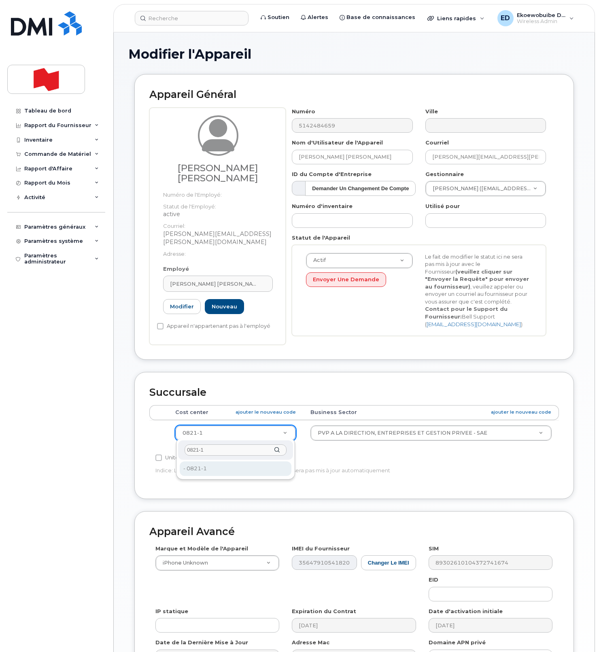
type input "0821-1"
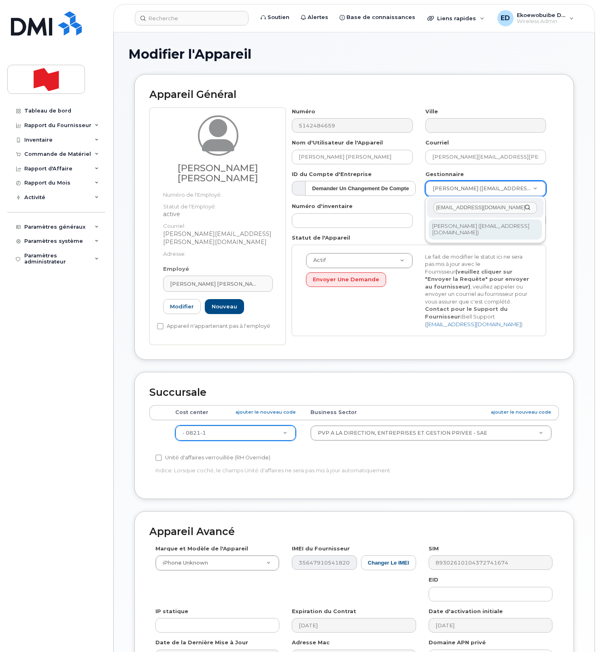
type input "jeanbenoit.gregoire@bnc.ca"
drag, startPoint x: 475, startPoint y: 225, endPoint x: 484, endPoint y: 230, distance: 10.3
type input "1920669"
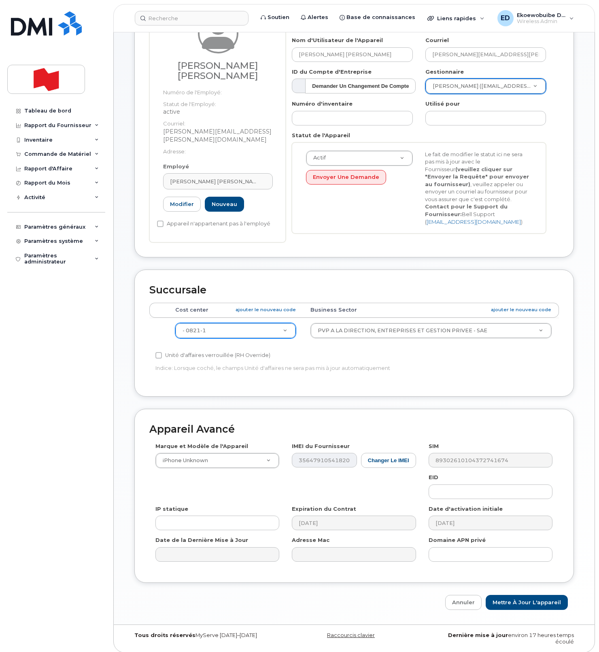
scroll to position [106, 0]
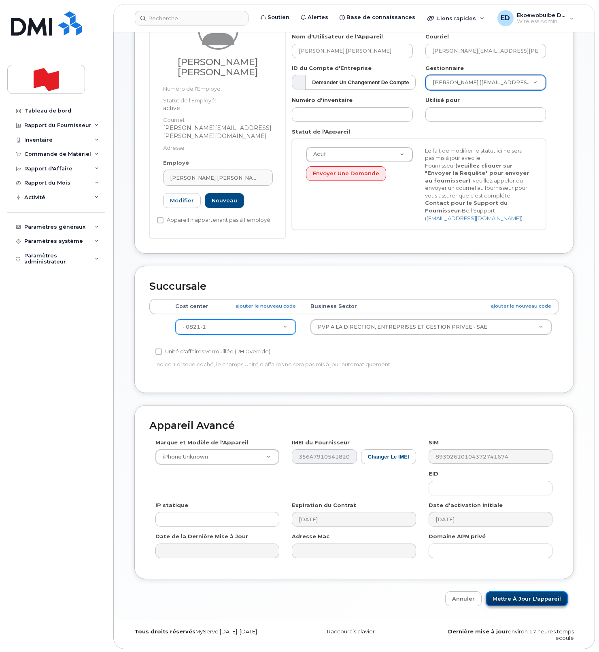
click at [520, 597] on input "Mettre à jour l'appareil" at bounding box center [527, 598] width 82 height 15
type input "Sauvegarde..."
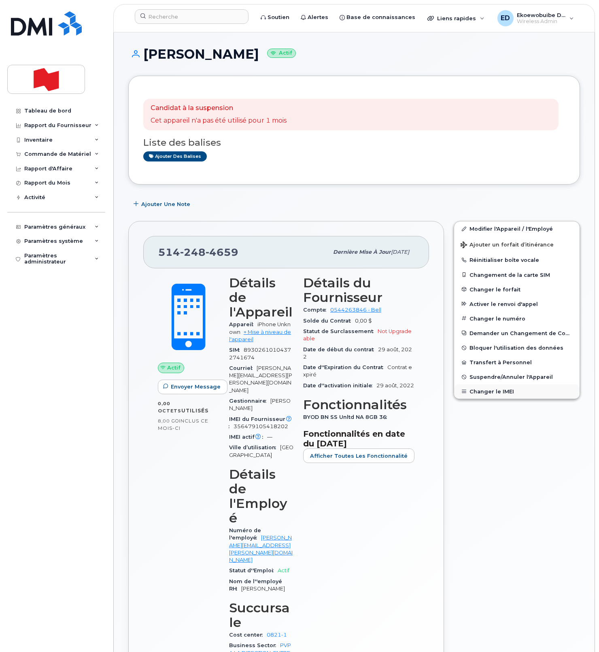
click at [491, 393] on button "Changer le IMEI" at bounding box center [516, 391] width 125 height 15
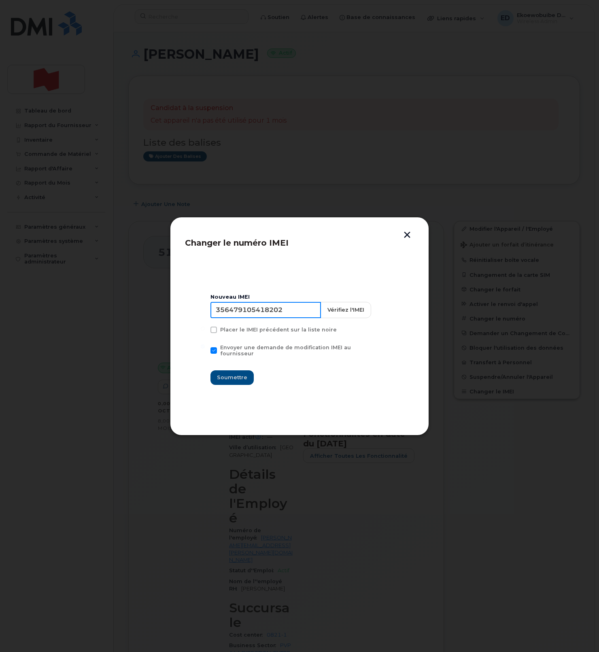
click at [267, 317] on input "356479105418202" at bounding box center [265, 310] width 110 height 16
type input "354216331388193"
click at [230, 373] on span "Soumettre" at bounding box center [232, 377] width 30 height 8
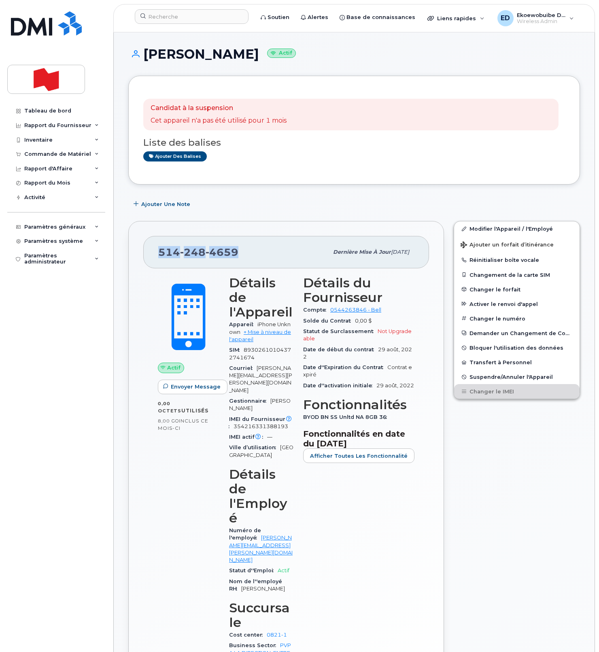
drag, startPoint x: 239, startPoint y: 255, endPoint x: 159, endPoint y: 254, distance: 79.7
click at [159, 254] on div "[PHONE_NUMBER]" at bounding box center [243, 252] width 170 height 17
copy span "[PHONE_NUMBER]"
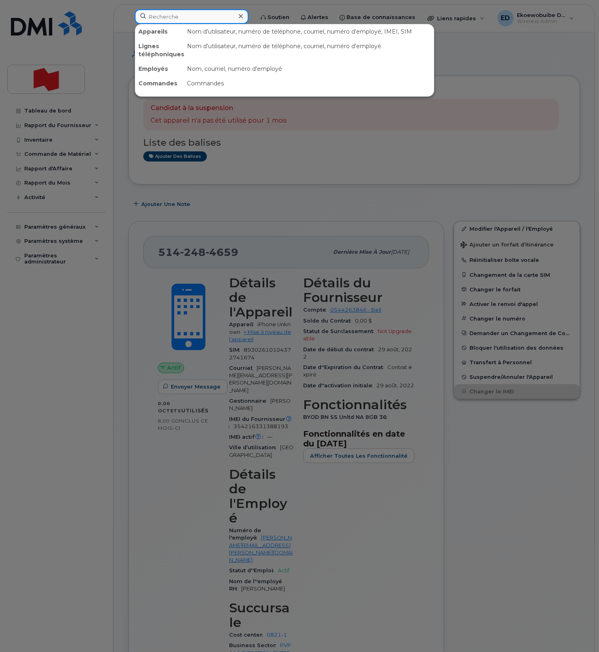
click at [176, 20] on input at bounding box center [192, 16] width 114 height 15
paste input "[PERSON_NAME]"
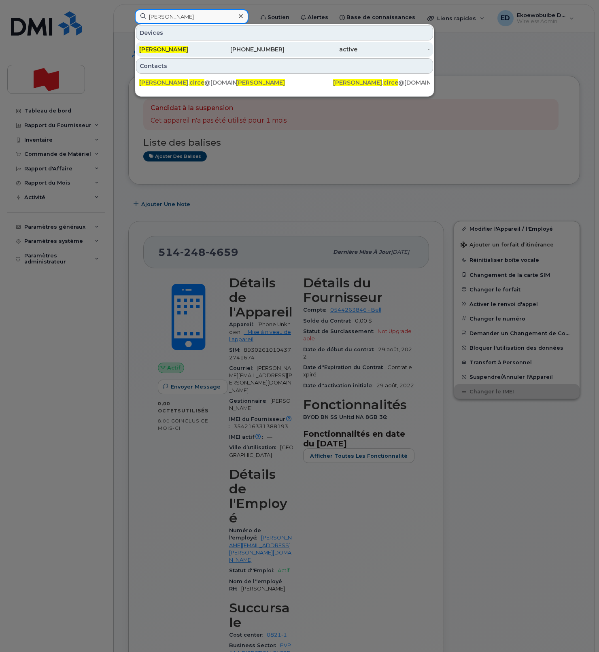
type input "[PERSON_NAME]"
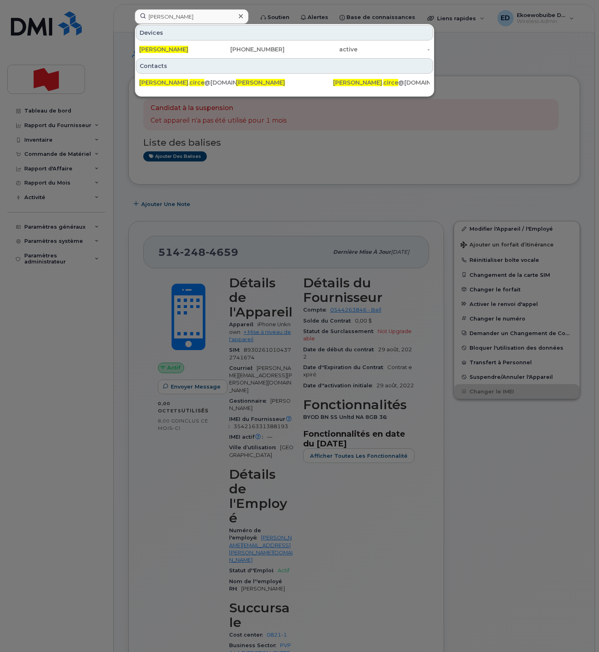
drag, startPoint x: 161, startPoint y: 49, endPoint x: 202, endPoint y: 64, distance: 43.3
click at [161, 49] on span "[PERSON_NAME]" at bounding box center [163, 49] width 49 height 7
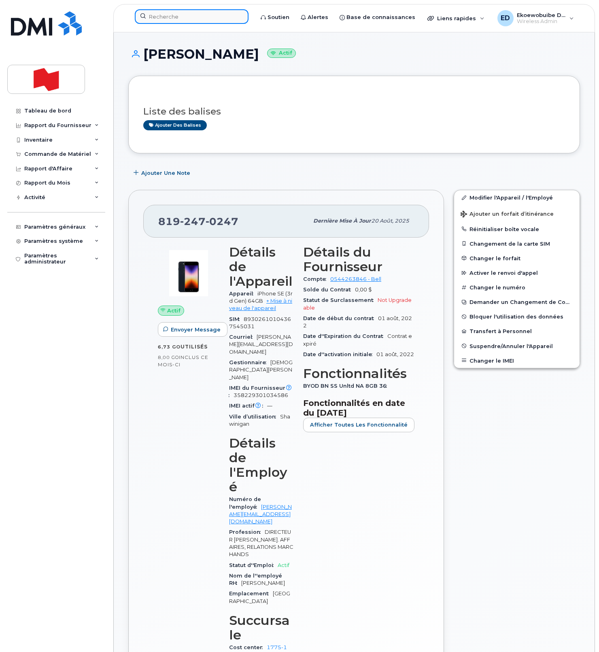
click at [168, 17] on input at bounding box center [192, 16] width 114 height 15
paste input "[PERSON_NAME]"
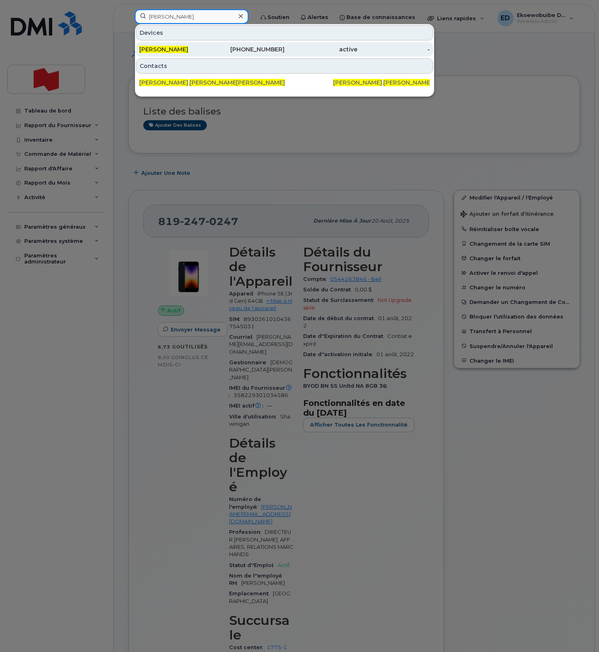
type input "[PERSON_NAME]"
drag, startPoint x: 172, startPoint y: 51, endPoint x: 177, endPoint y: 55, distance: 5.5
click at [172, 51] on span "[PERSON_NAME]" at bounding box center [163, 49] width 49 height 7
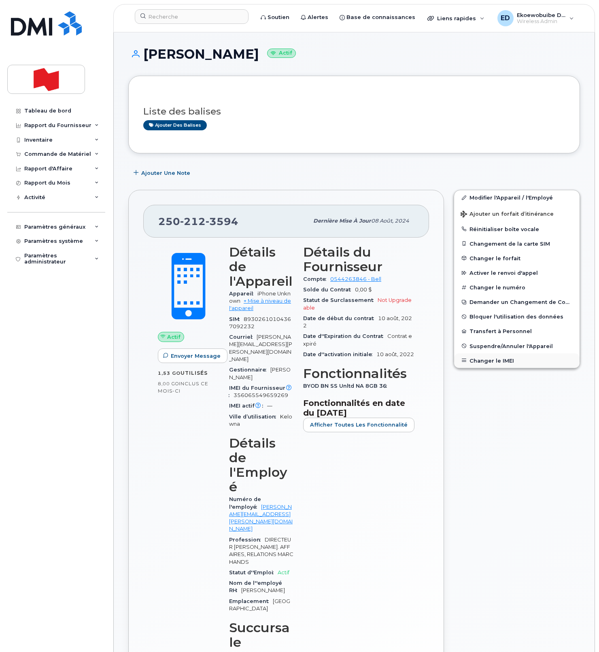
click at [489, 362] on button "Changer le IMEI" at bounding box center [516, 360] width 125 height 15
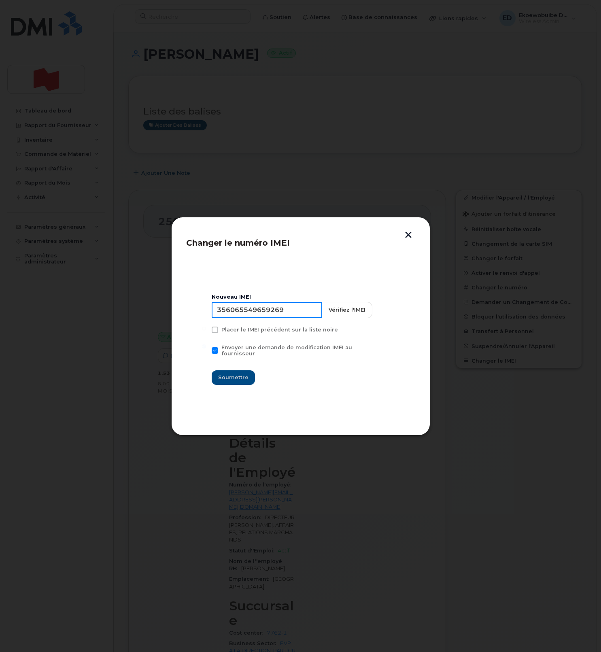
click at [280, 316] on input "356065549659269" at bounding box center [267, 310] width 110 height 16
click at [253, 312] on input "356065549659269" at bounding box center [267, 310] width 110 height 16
type input "354216331268429"
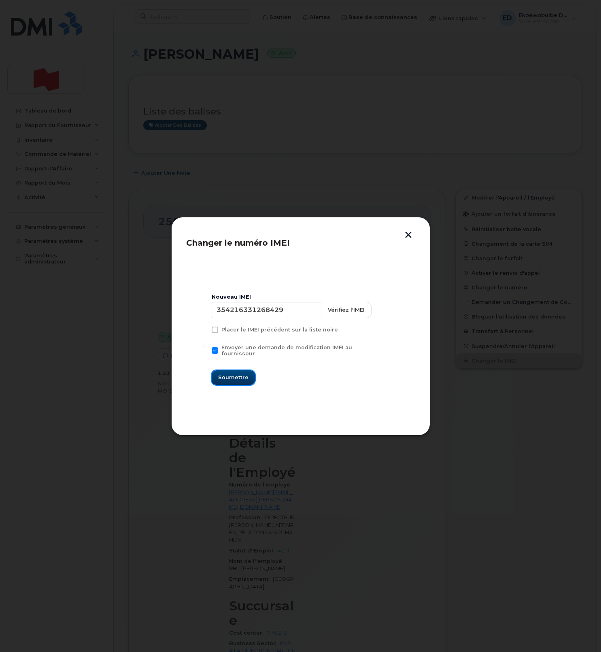
click at [227, 373] on span "Soumettre" at bounding box center [233, 377] width 30 height 8
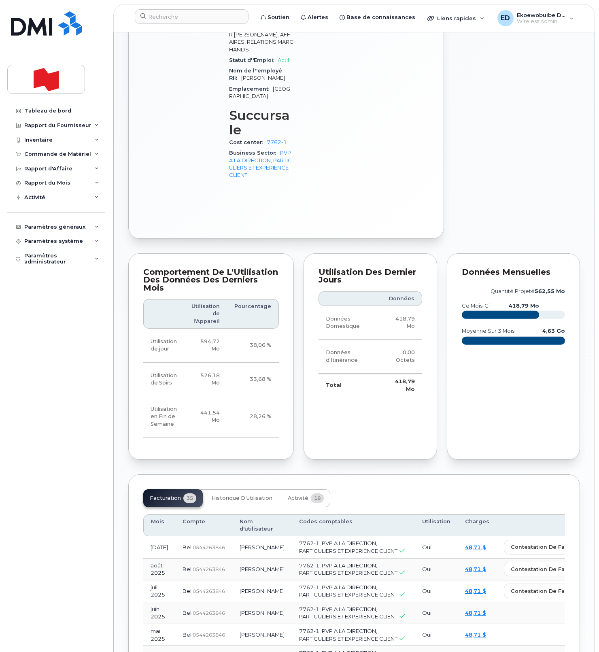
scroll to position [515, 0]
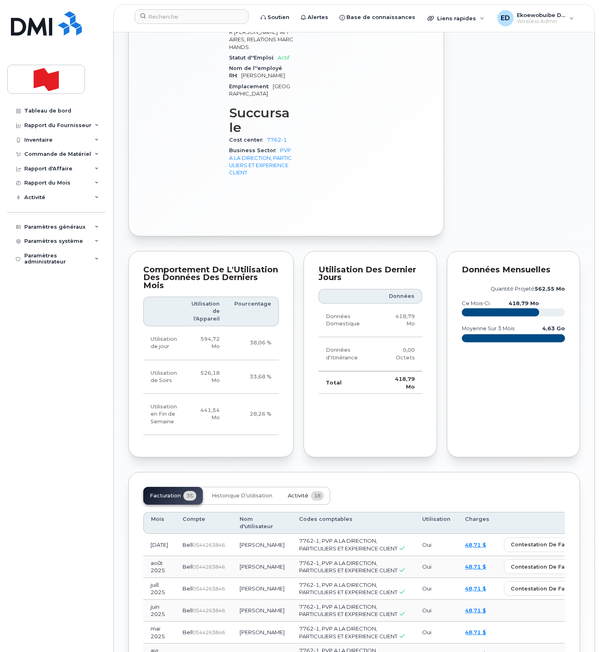
click at [301, 487] on button "Activité 18" at bounding box center [305, 496] width 49 height 18
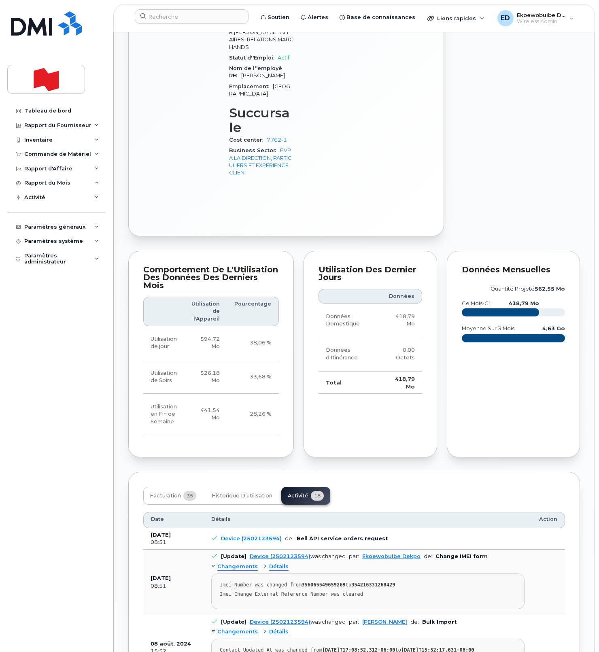
click at [387, 591] on div "Imei Change External Reference Number was cleared" at bounding box center [368, 594] width 296 height 6
drag, startPoint x: 387, startPoint y: 508, endPoint x: 220, endPoint y: 501, distance: 167.3
click at [220, 573] on pre "Imei Number was changed from 356065549659269 to 354216331268429 Imei Change Ext…" at bounding box center [367, 591] width 313 height 36
copy pre "Imei Number was changed from 356065549659269 to 354216331268429 Imei Change Ext…"
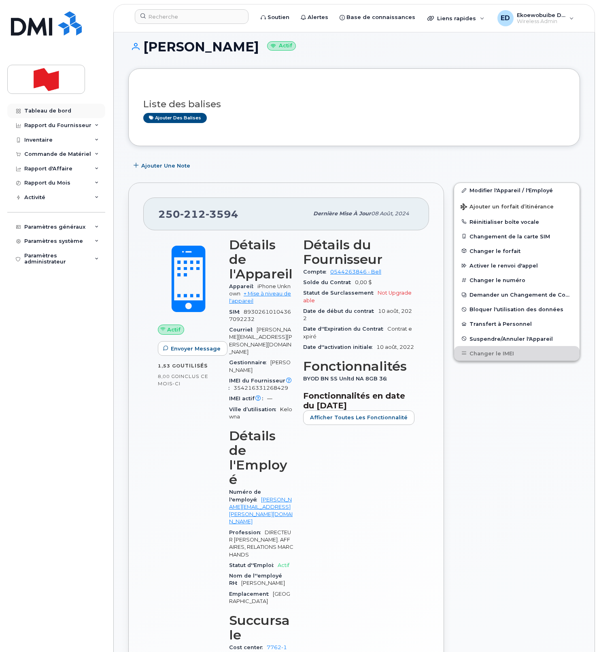
scroll to position [0, 0]
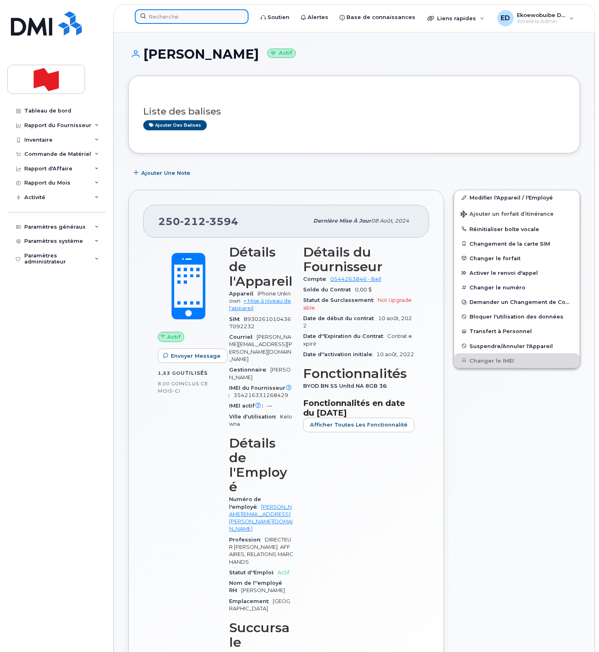
click at [176, 17] on input at bounding box center [192, 16] width 114 height 15
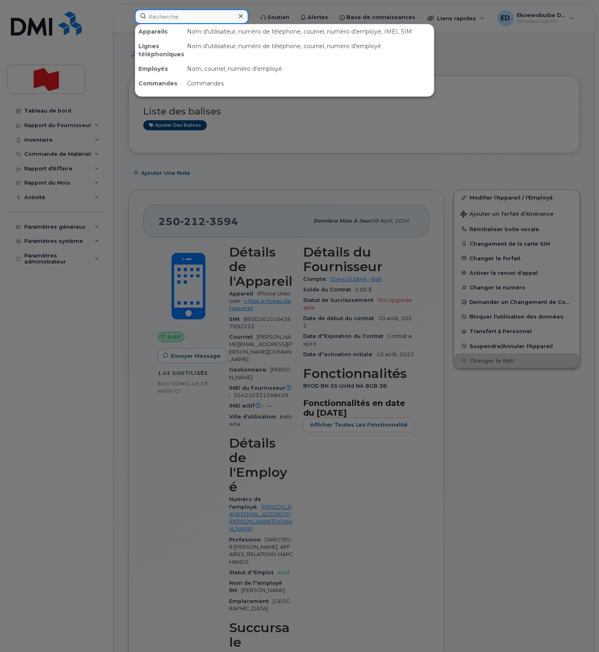
paste input "Ion Voiculescu"
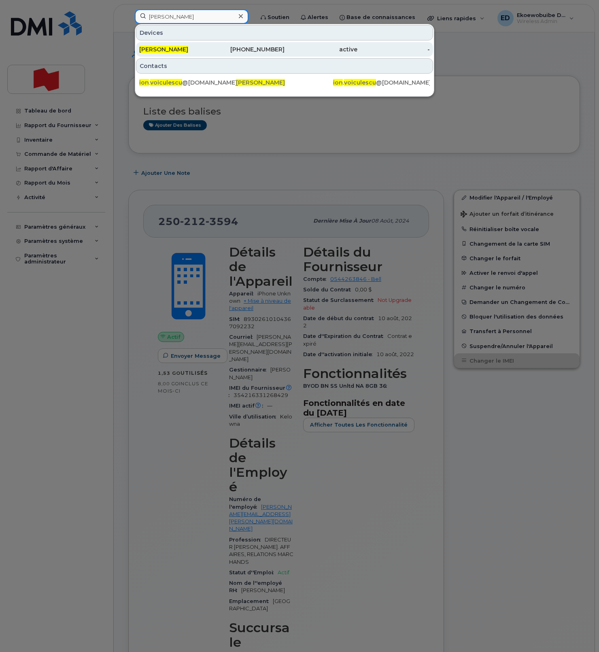
type input "Ion Voiculescu"
click at [168, 51] on span "Ion Voiculescu" at bounding box center [163, 49] width 49 height 7
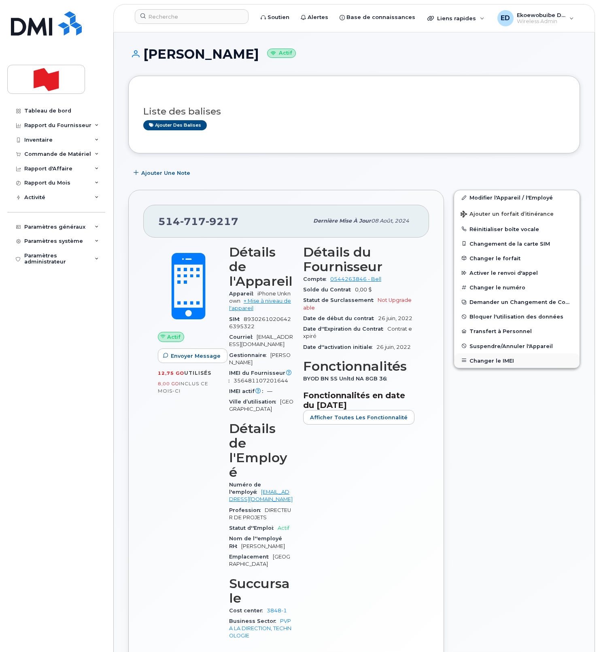
click at [498, 360] on button "Changer le IMEI" at bounding box center [516, 360] width 125 height 15
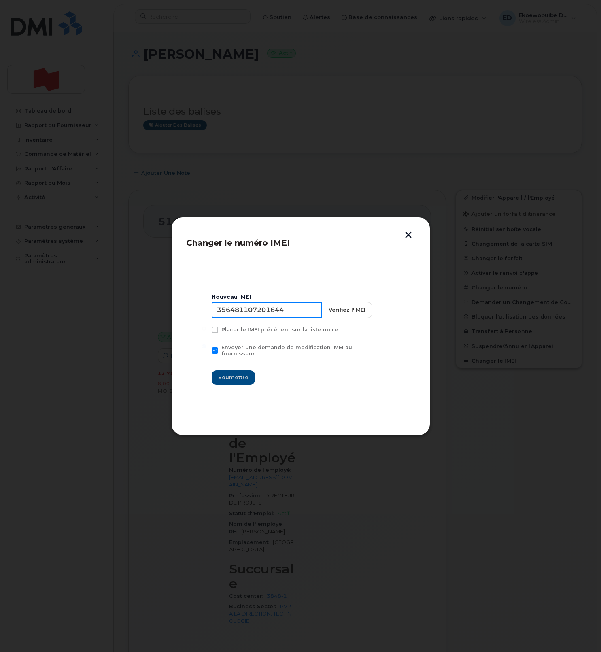
click at [265, 316] on input "356481107201644" at bounding box center [267, 310] width 110 height 16
click at [269, 317] on input "356481107201644" at bounding box center [267, 310] width 110 height 16
type input "354216331615140"
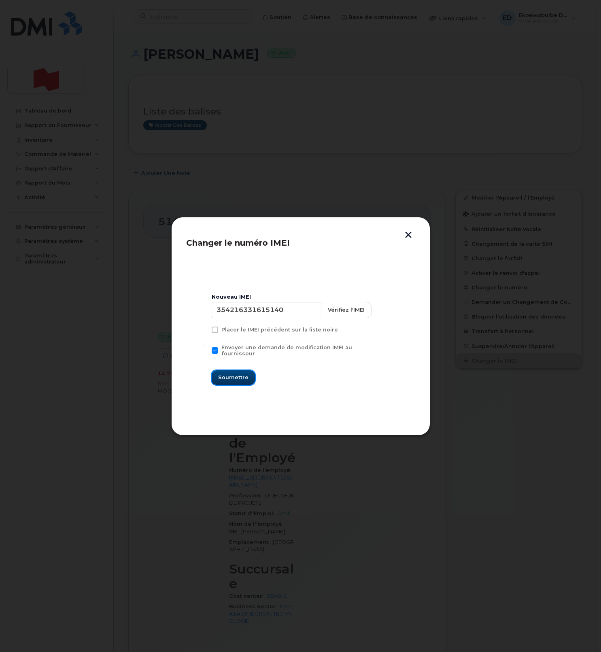
click at [244, 370] on button "Soumettre" at bounding box center [233, 377] width 43 height 15
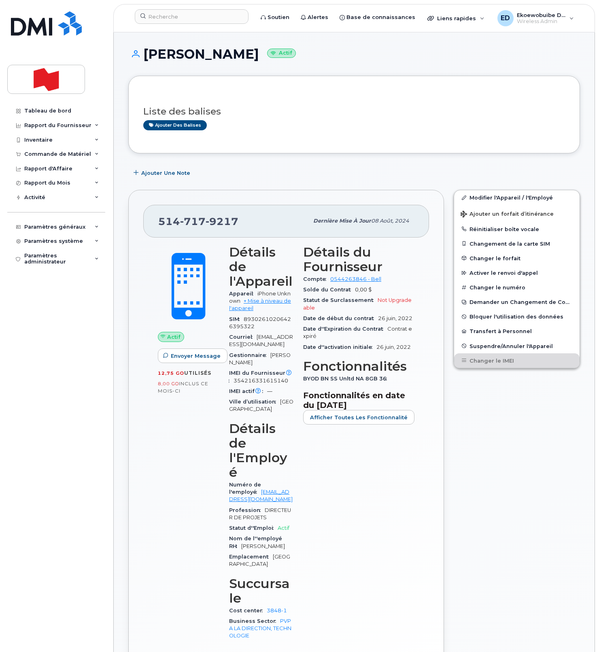
drag, startPoint x: 492, startPoint y: 401, endPoint x: 486, endPoint y: 404, distance: 6.9
click at [492, 401] on div "Modifier l'Appareil / l'Employé Ajouter un forfait d’itinérance Réinitialiser b…" at bounding box center [517, 444] width 136 height 519
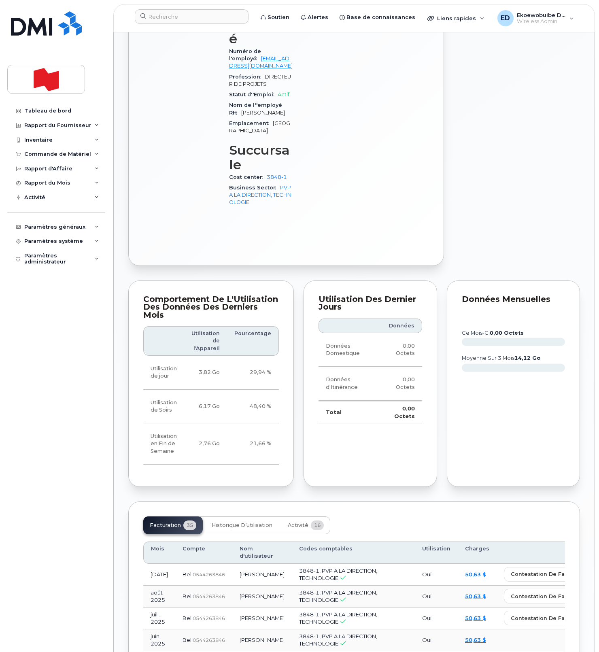
scroll to position [434, 0]
click at [297, 521] on span "Activité" at bounding box center [298, 524] width 21 height 6
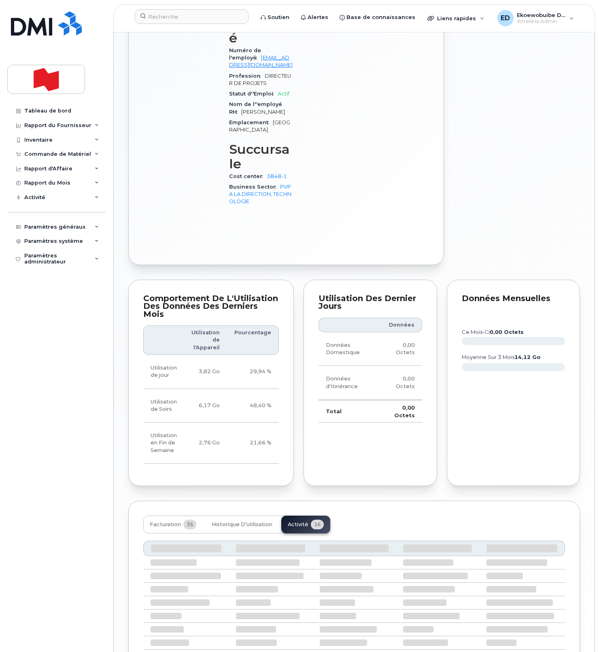
click at [297, 516] on div "Facturation 35 Historique d’utilisation Activité 16" at bounding box center [236, 525] width 187 height 18
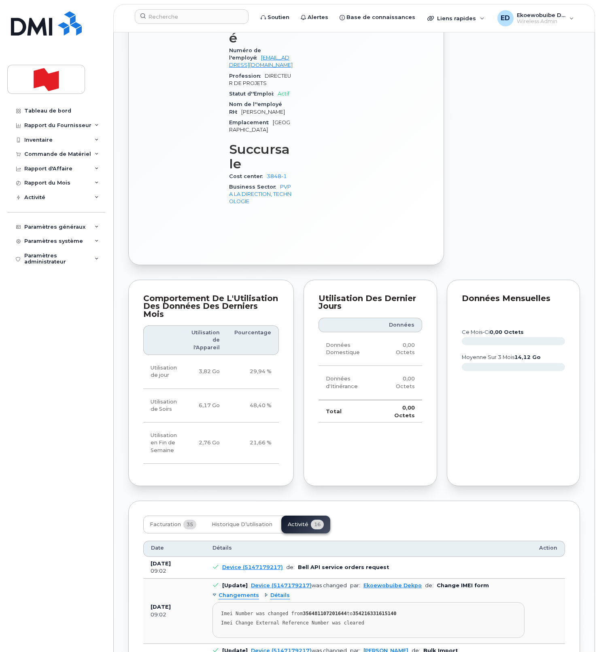
drag, startPoint x: 380, startPoint y: 566, endPoint x: 376, endPoint y: 569, distance: 4.6
click at [380, 620] on div "Imei Change External Reference Number was cleared" at bounding box center [368, 623] width 295 height 6
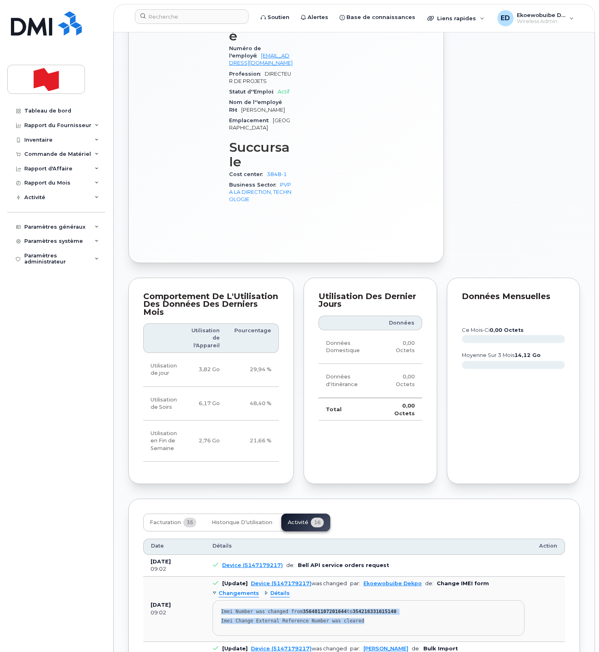
drag, startPoint x: 383, startPoint y: 568, endPoint x: 219, endPoint y: 555, distance: 164.8
click at [219, 600] on pre "Imei Number was changed from 356481107201644 to 354216331615140 Imei Change Ext…" at bounding box center [368, 618] width 312 height 36
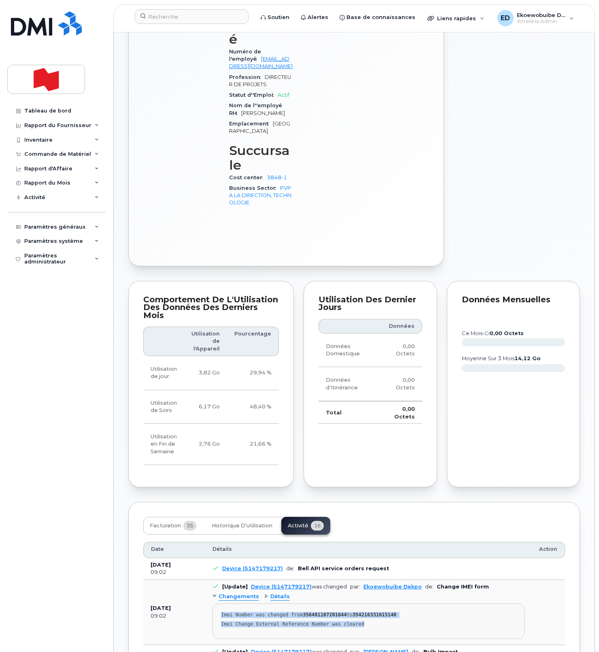
copy pre "Imei Number was changed from 356481107201644 to 354216331615140 Imei Change Ext…"
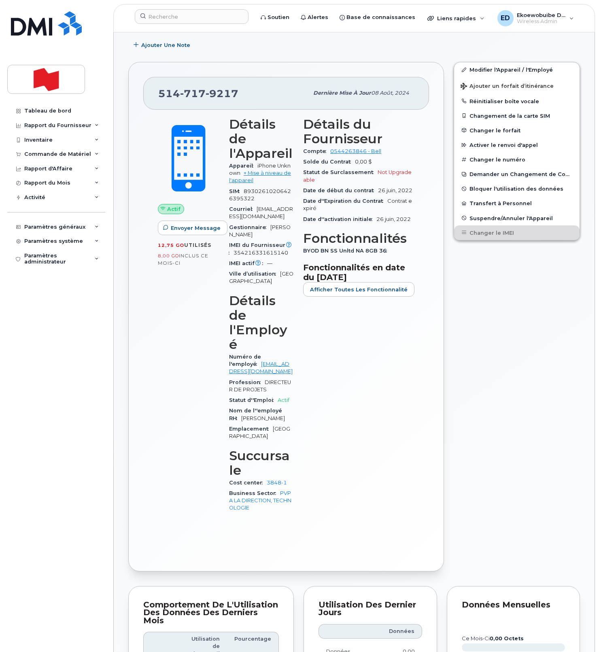
scroll to position [0, 0]
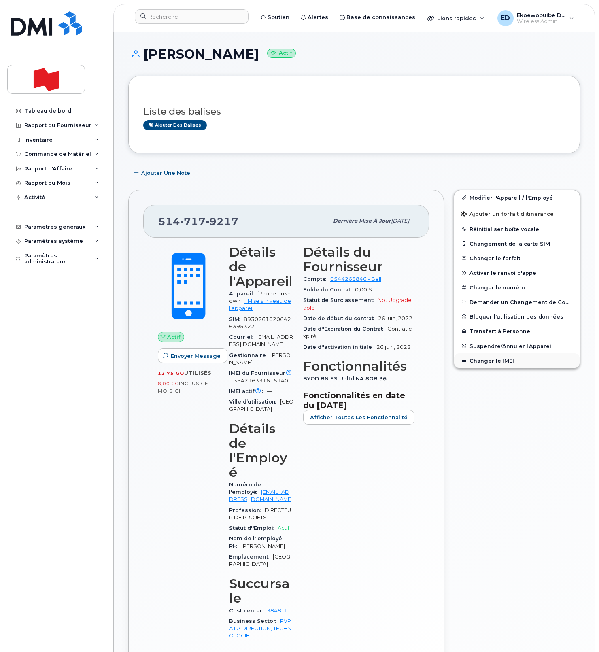
click at [486, 360] on button "Changer le IMEI" at bounding box center [516, 360] width 125 height 15
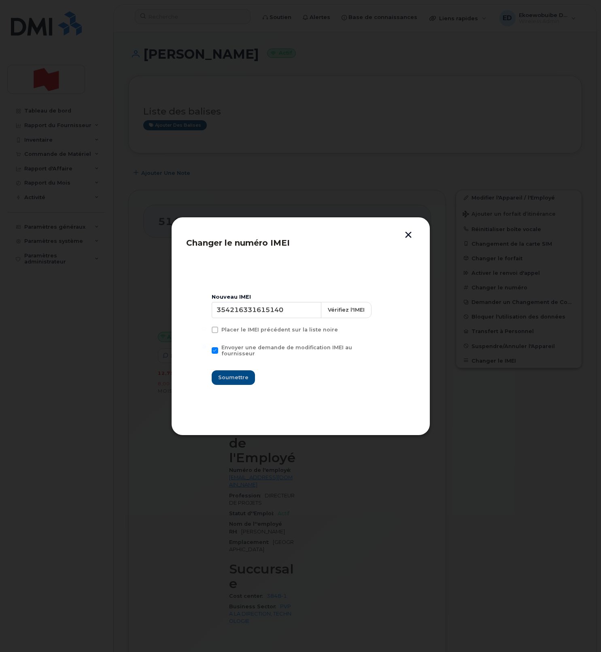
click at [408, 234] on button "button" at bounding box center [408, 235] width 12 height 8
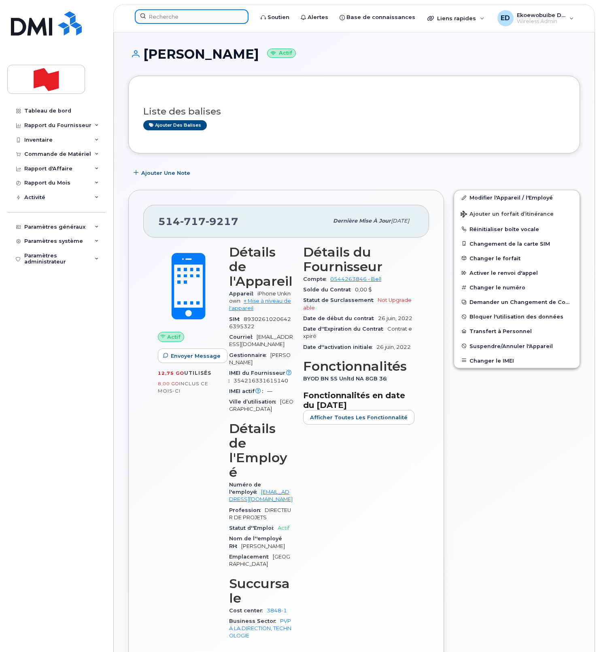
click at [167, 15] on input at bounding box center [192, 16] width 114 height 15
paste input "[PERSON_NAME][EMAIL_ADDRESS][PERSON_NAME][DOMAIN_NAME]"
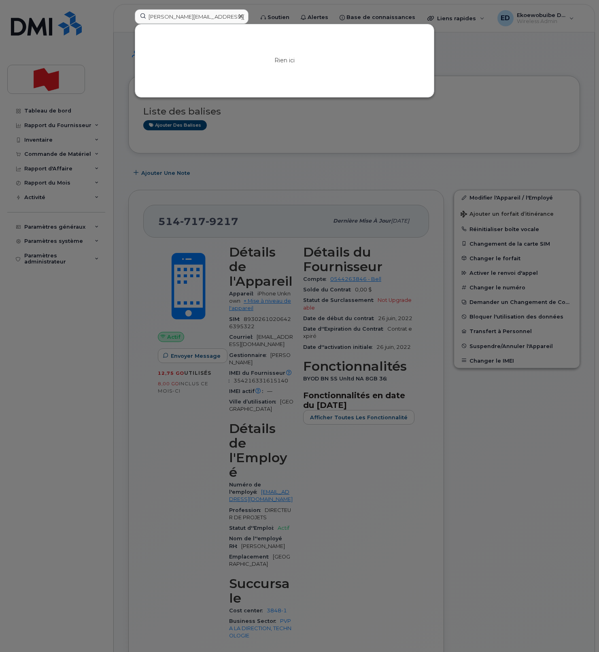
drag, startPoint x: 473, startPoint y: 67, endPoint x: 468, endPoint y: 67, distance: 4.5
click at [472, 67] on div at bounding box center [299, 326] width 599 height 652
drag, startPoint x: 227, startPoint y: 20, endPoint x: 122, endPoint y: 19, distance: 104.4
click at [128, 19] on div "melanie.fauteux@bnc.ca Rien ici" at bounding box center [191, 18] width 127 height 18
paste input "4384493527"
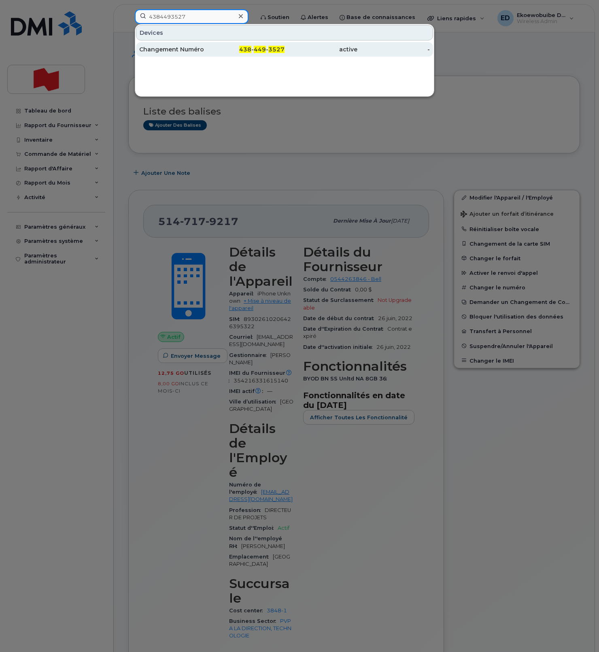
type input "4384493527"
click at [167, 51] on div "Changement Numéro" at bounding box center [175, 49] width 73 height 8
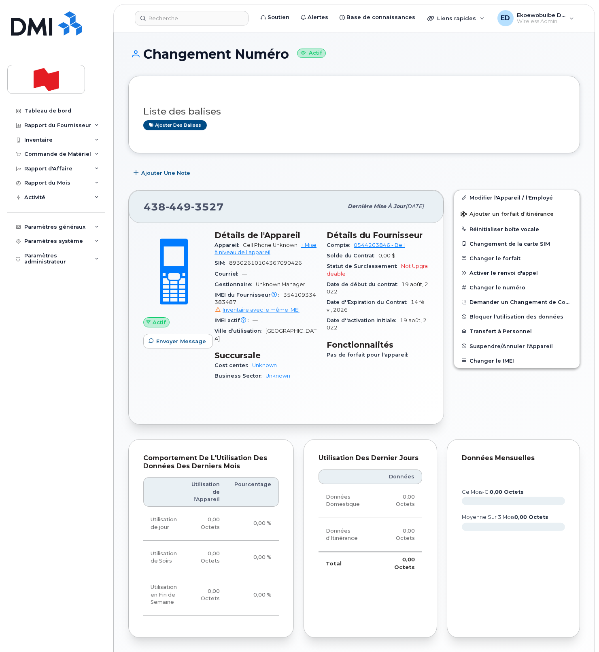
drag, startPoint x: 338, startPoint y: 134, endPoint x: 344, endPoint y: 136, distance: 6.3
click at [337, 135] on div "Liste des balises Ajouter des balises" at bounding box center [354, 115] width 422 height 48
drag, startPoint x: 380, startPoint y: 97, endPoint x: 386, endPoint y: 99, distance: 6.4
click at [379, 97] on div "Liste des balises Ajouter des balises" at bounding box center [354, 115] width 422 height 48
click at [298, 139] on div "Liste des balises Ajouter des balises" at bounding box center [354, 115] width 452 height 78
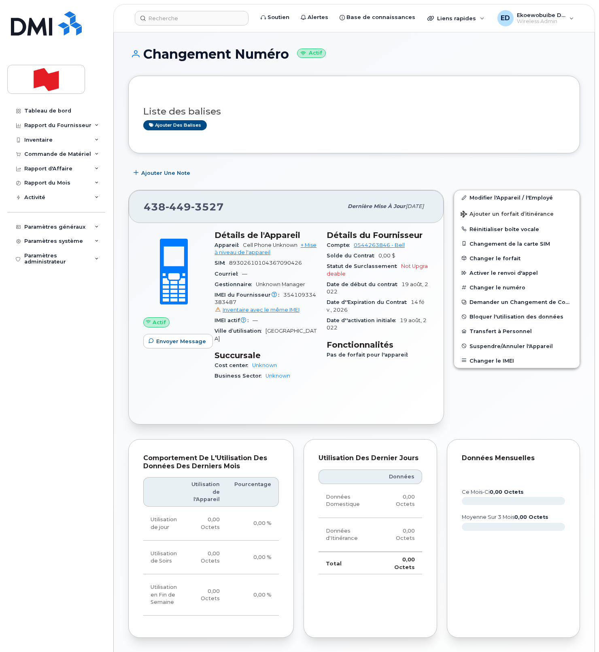
drag, startPoint x: 343, startPoint y: 136, endPoint x: 352, endPoint y: 130, distance: 11.3
click at [343, 136] on div "Liste des balises Ajouter des balises" at bounding box center [354, 115] width 422 height 48
click at [477, 197] on link "Modifier l'Appareil / l'Employé" at bounding box center [516, 197] width 125 height 15
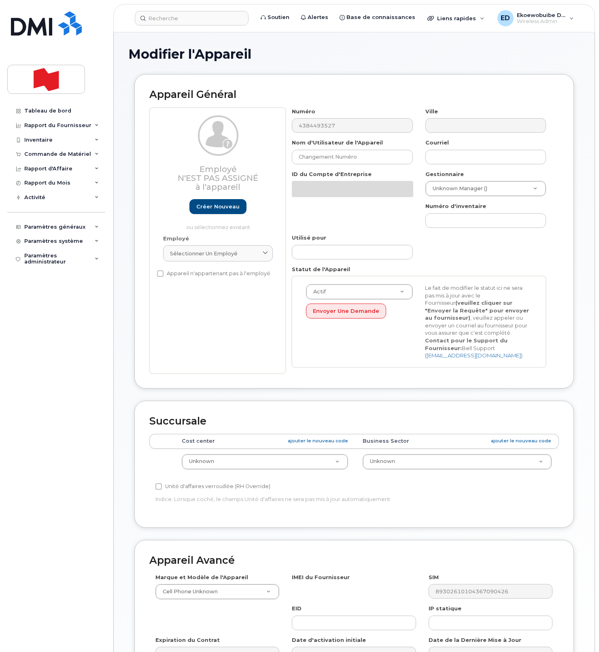
select select "22916206"
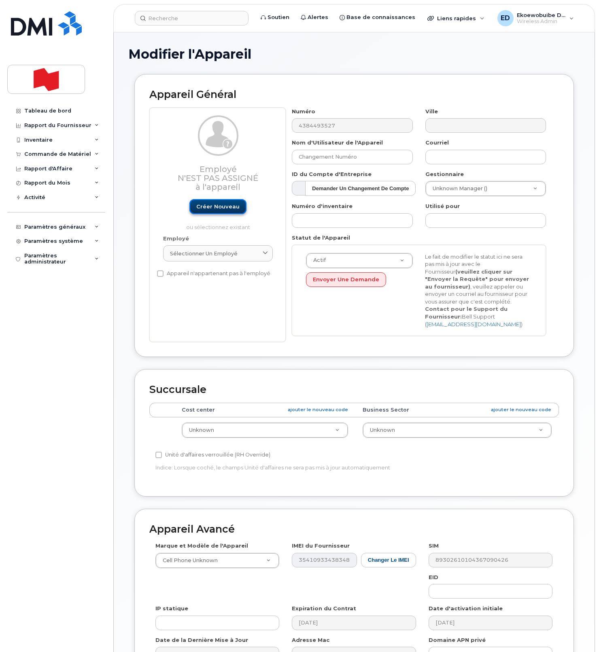
click at [214, 210] on link "Créer nouveau" at bounding box center [217, 206] width 57 height 15
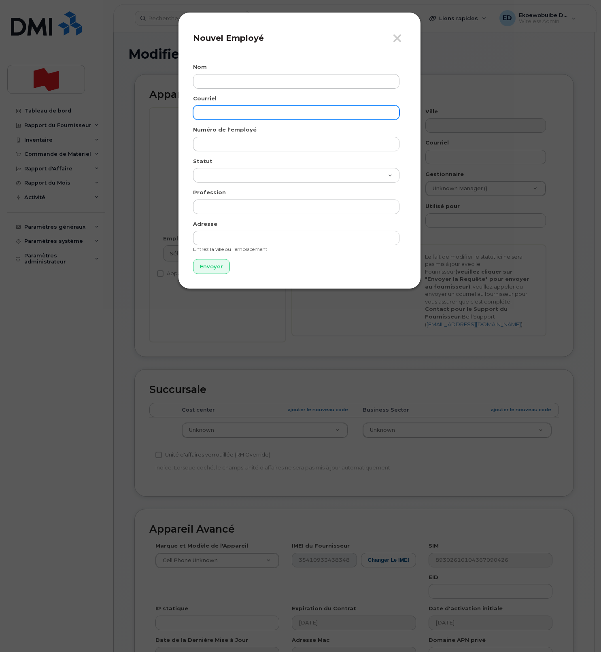
click at [219, 117] on input "email" at bounding box center [296, 112] width 206 height 15
paste input "[PERSON_NAME]"
type input "[PERSON_NAME]"
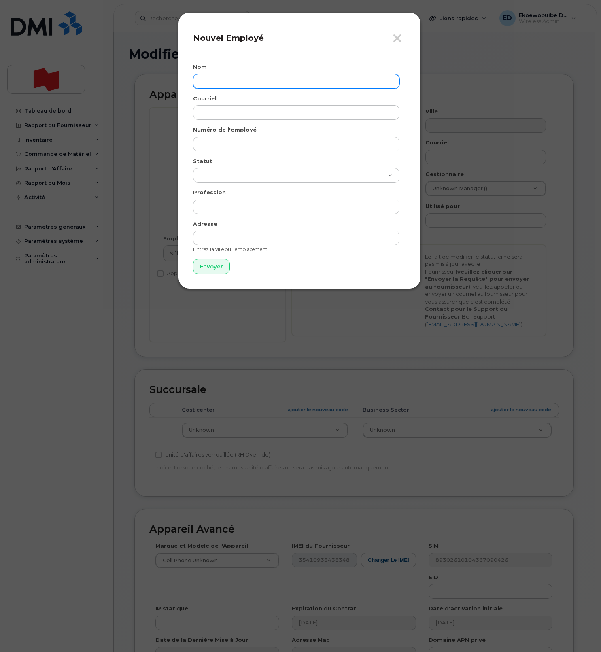
click at [231, 81] on input "text" at bounding box center [296, 81] width 206 height 15
paste input "[PERSON_NAME]"
type input "[PERSON_NAME]"
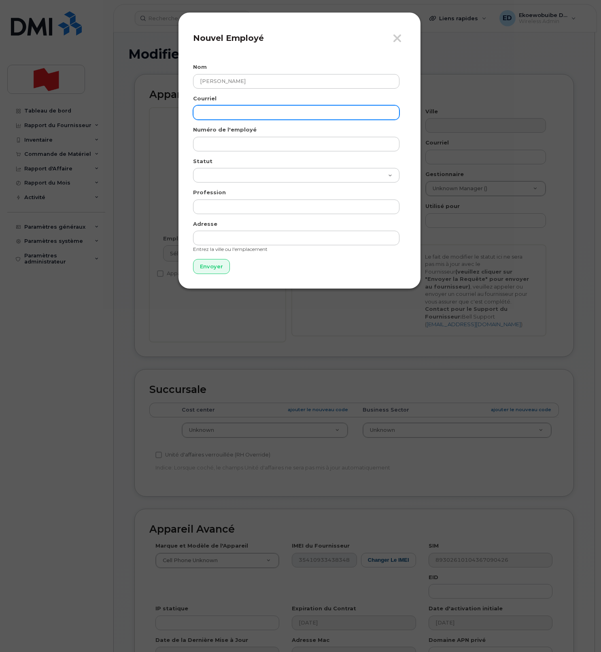
click at [234, 115] on input "email" at bounding box center [296, 112] width 206 height 15
paste input "[PERSON_NAME][EMAIL_ADDRESS][PERSON_NAME][DOMAIN_NAME]"
type input "[PERSON_NAME][EMAIL_ADDRESS][PERSON_NAME][DOMAIN_NAME]"
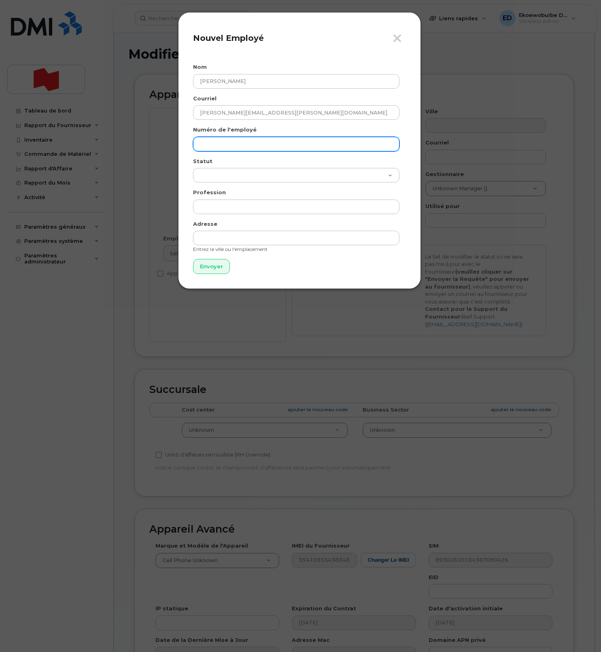
click at [233, 149] on input "text" at bounding box center [296, 144] width 206 height 15
paste input "[PERSON_NAME][EMAIL_ADDRESS][PERSON_NAME][DOMAIN_NAME]"
type input "[PERSON_NAME][EMAIL_ADDRESS][PERSON_NAME][DOMAIN_NAME]"
click at [214, 266] on input "Envoyer" at bounding box center [211, 266] width 37 height 15
type input "Envoyer"
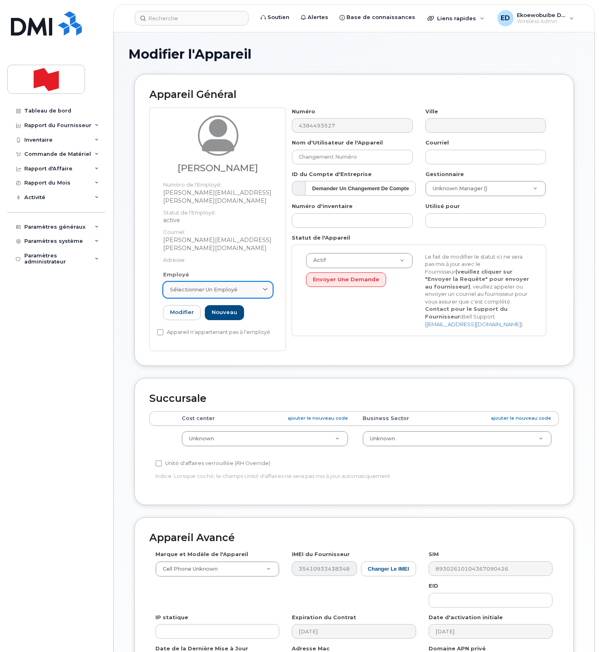
click at [261, 286] on span at bounding box center [265, 290] width 8 height 8
paste input "[PERSON_NAME][EMAIL_ADDRESS][PERSON_NAME][DOMAIN_NAME]"
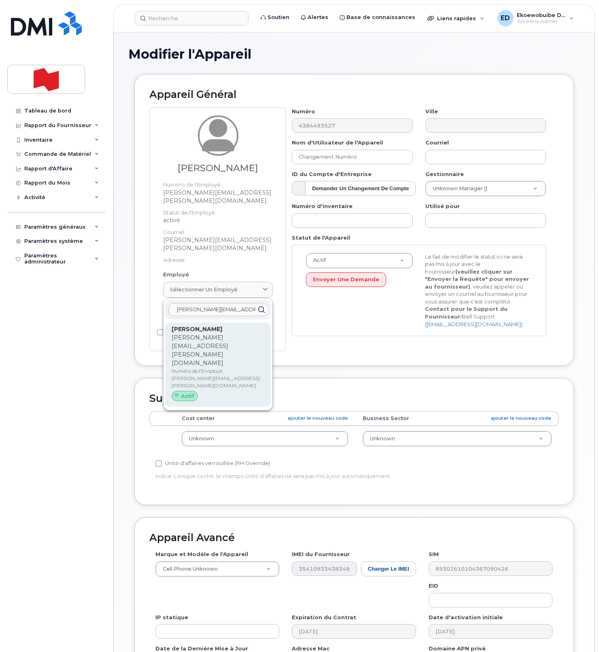
type input "[PERSON_NAME][EMAIL_ADDRESS][PERSON_NAME][DOMAIN_NAME]"
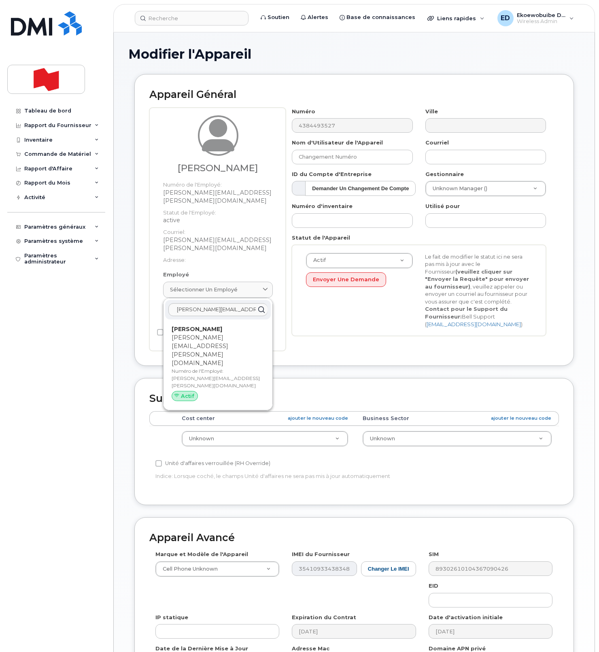
click at [205, 333] on p "[PERSON_NAME][EMAIL_ADDRESS][PERSON_NAME][DOMAIN_NAME]" at bounding box center [218, 350] width 93 height 34
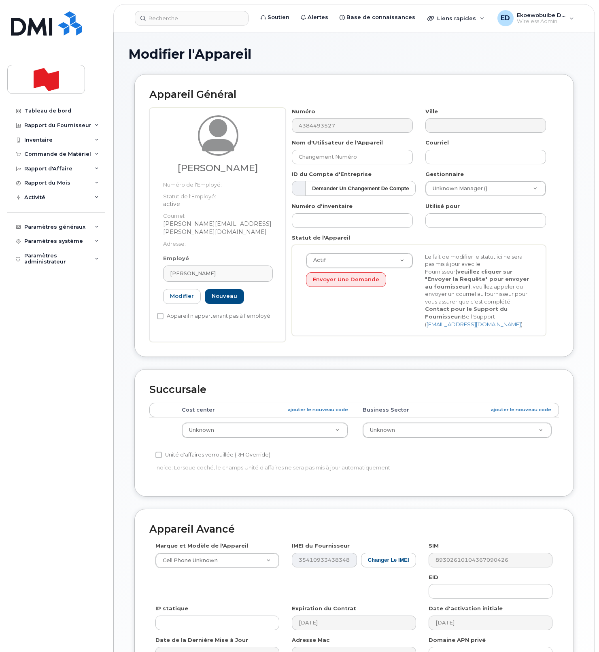
type input "[PERSON_NAME][EMAIL_ADDRESS][PERSON_NAME][DOMAIN_NAME]"
type input "[PERSON_NAME]"
type input "[PERSON_NAME][EMAIL_ADDRESS][PERSON_NAME][DOMAIN_NAME]"
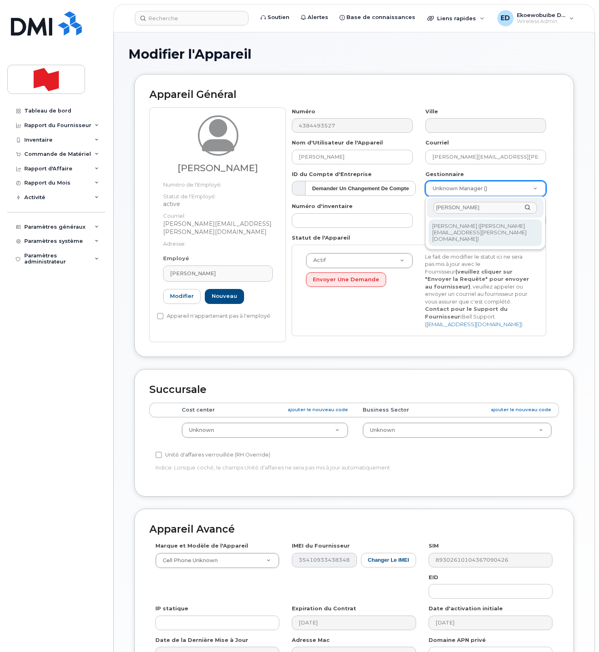
type input "[PERSON_NAME]"
type input "1921150"
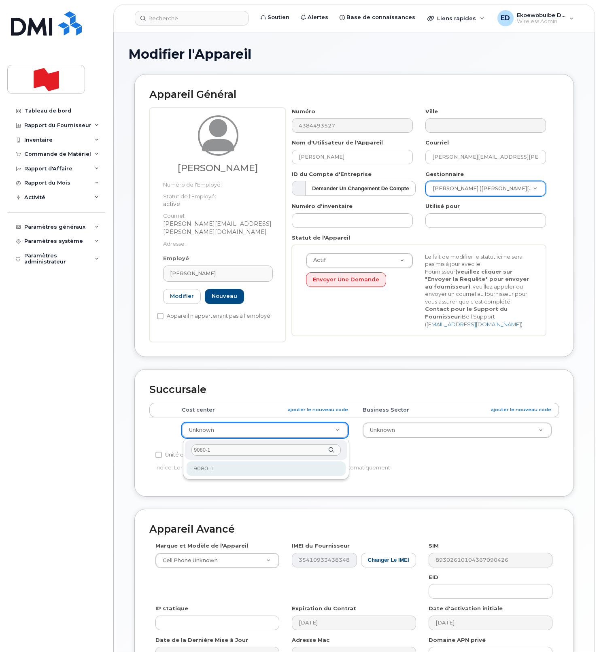
type input "9080-1"
type input "22916922"
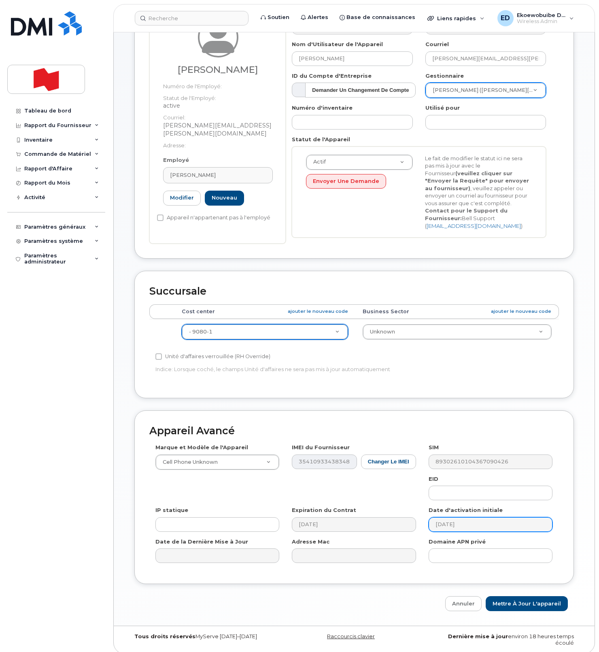
scroll to position [106, 0]
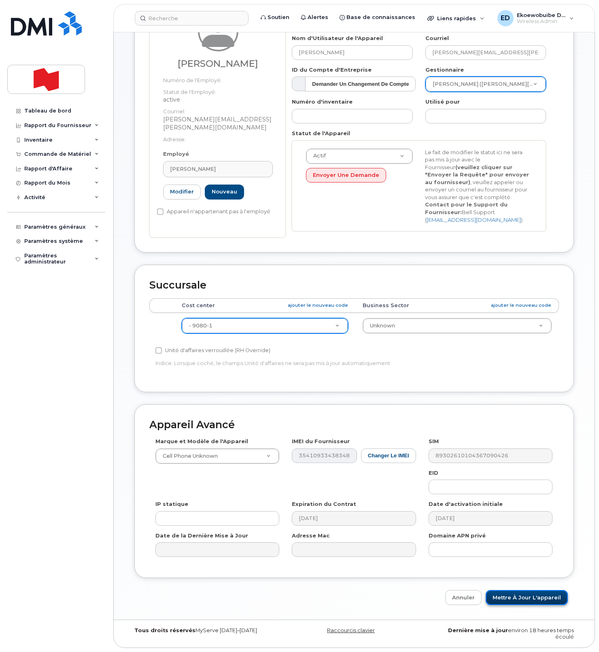
drag, startPoint x: 508, startPoint y: 598, endPoint x: 514, endPoint y: 604, distance: 8.3
click at [508, 598] on input "Mettre à jour l'appareil" at bounding box center [527, 597] width 82 height 15
type input "Sauvegarde..."
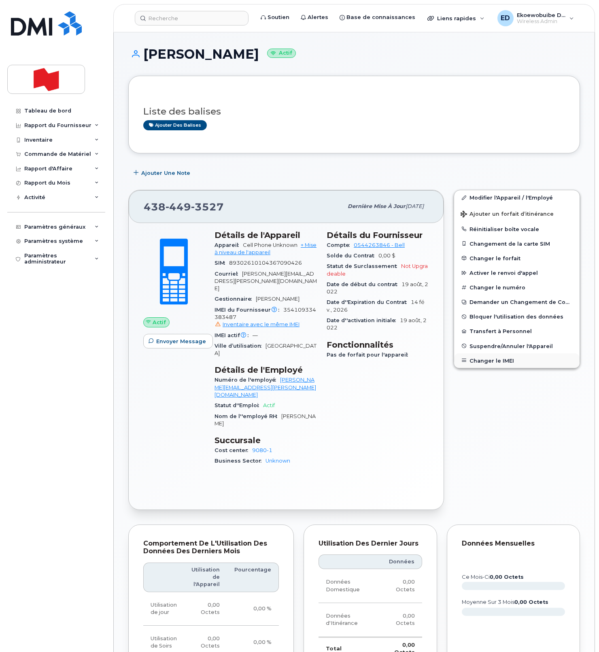
click at [479, 360] on button "Changer le IMEI" at bounding box center [516, 360] width 125 height 15
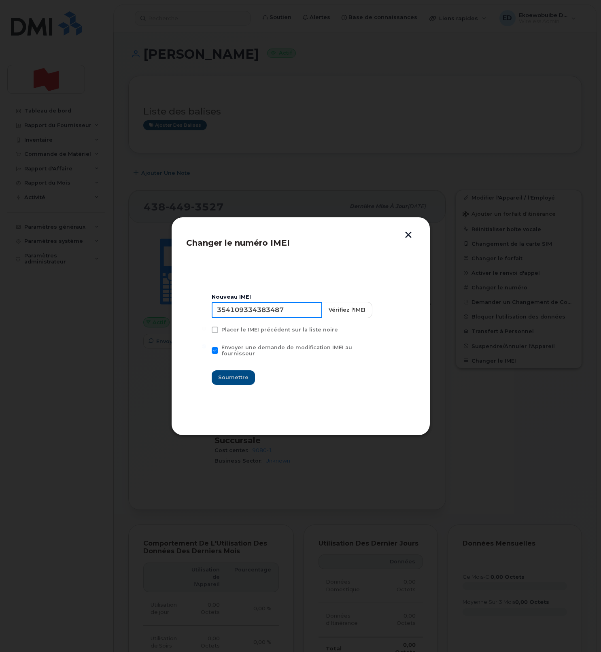
click at [270, 312] on input "354109334383487" at bounding box center [267, 310] width 110 height 16
click at [270, 313] on input "354109334383487" at bounding box center [267, 310] width 110 height 16
type input "354216331159511"
click at [231, 373] on span "Soumettre" at bounding box center [233, 377] width 30 height 8
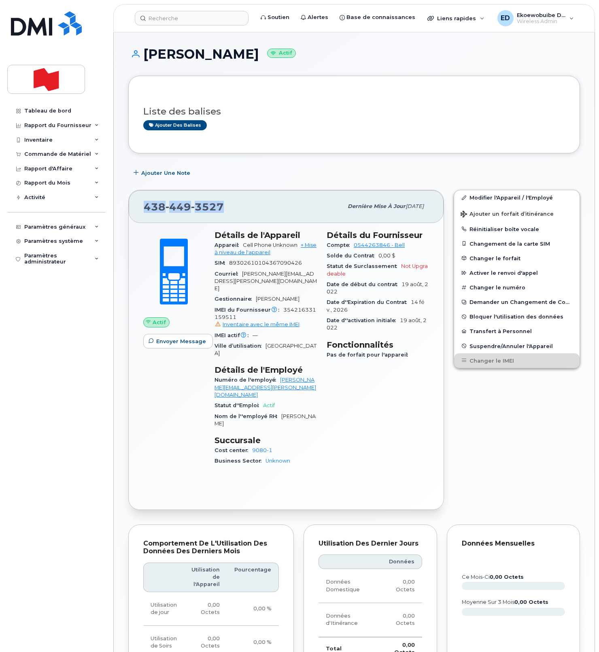
drag, startPoint x: 227, startPoint y: 208, endPoint x: 144, endPoint y: 207, distance: 82.5
click at [144, 207] on div "[PHONE_NUMBER]" at bounding box center [243, 206] width 199 height 17
copy span "[PHONE_NUMBER]"
drag, startPoint x: 488, startPoint y: 407, endPoint x: 419, endPoint y: 429, distance: 72.3
click at [488, 407] on div "Modifier l'Appareil / l'Employé Ajouter un forfait d’itinérance Réinitialiser b…" at bounding box center [517, 349] width 136 height 329
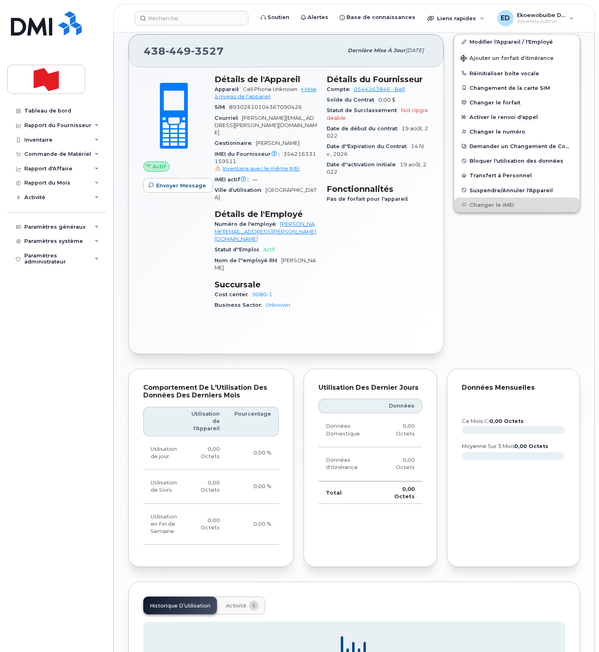
scroll to position [157, 0]
click at [233, 602] on span "Activité" at bounding box center [236, 605] width 21 height 6
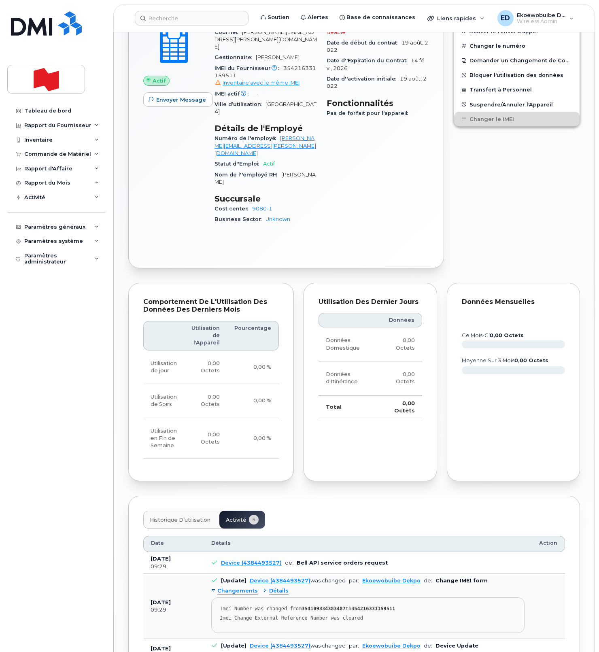
scroll to position [243, 0]
